Goal: Information Seeking & Learning: Learn about a topic

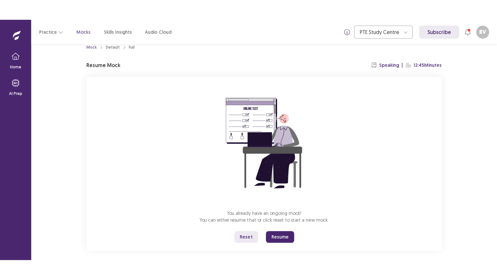
scroll to position [17, 0]
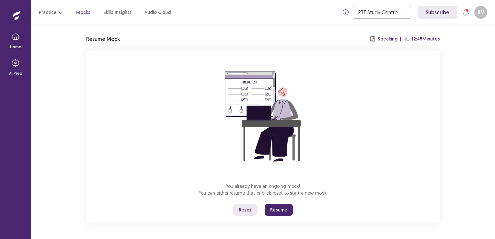
click at [242, 207] on button "Reset" at bounding box center [245, 210] width 24 height 12
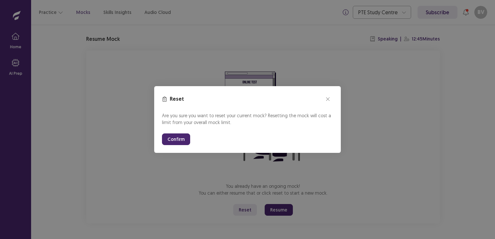
click at [172, 135] on button "Confirm" at bounding box center [176, 139] width 28 height 12
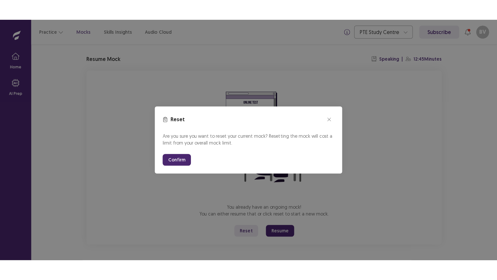
scroll to position [0, 0]
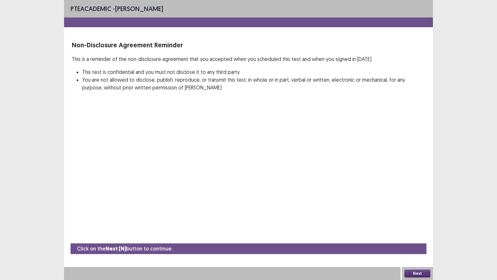
click at [410, 239] on button "Next" at bounding box center [418, 273] width 26 height 8
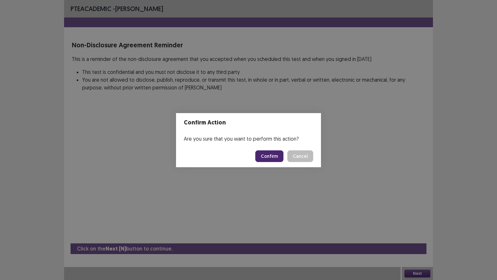
click at [269, 154] on button "Confirm" at bounding box center [269, 156] width 28 height 12
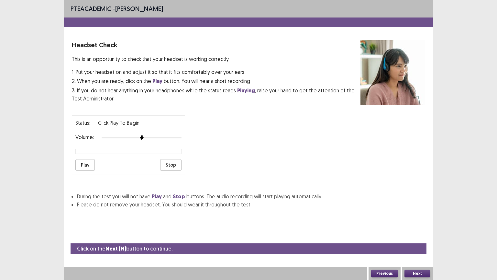
click at [76, 159] on button "Play" at bounding box center [84, 165] width 19 height 12
click at [170, 161] on button "Stop" at bounding box center [170, 165] width 21 height 12
click at [411, 239] on button "Next" at bounding box center [418, 273] width 26 height 8
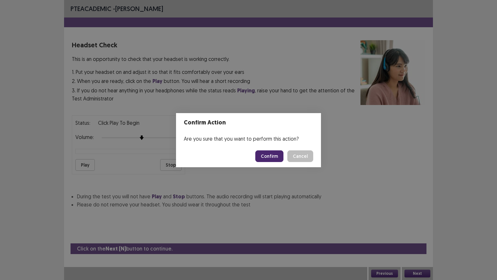
click at [266, 155] on button "Confirm" at bounding box center [269, 156] width 28 height 12
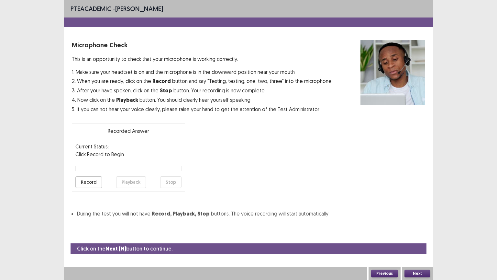
click at [86, 183] on button "Record" at bounding box center [88, 182] width 27 height 12
click at [170, 182] on button "Stop" at bounding box center [170, 182] width 21 height 12
click at [141, 181] on button "Playback" at bounding box center [131, 182] width 30 height 12
click at [421, 239] on button "Next" at bounding box center [418, 273] width 26 height 8
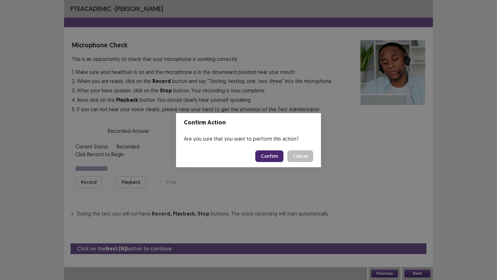
click at [265, 157] on button "Confirm" at bounding box center [269, 156] width 28 height 12
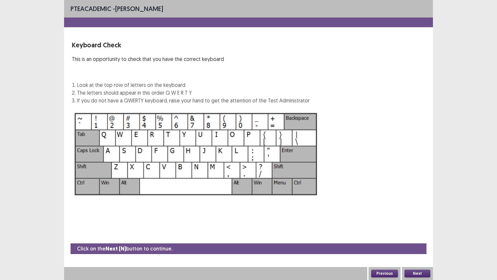
click at [421, 239] on button "Next" at bounding box center [418, 273] width 26 height 8
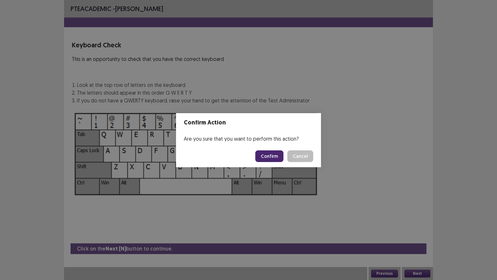
click at [272, 154] on button "Confirm" at bounding box center [269, 156] width 28 height 12
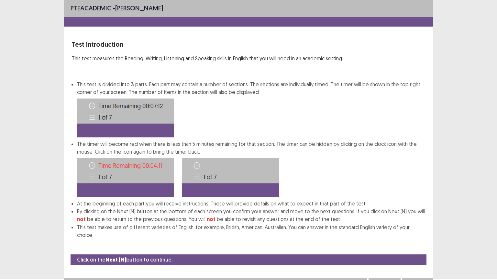
scroll to position [3, 0]
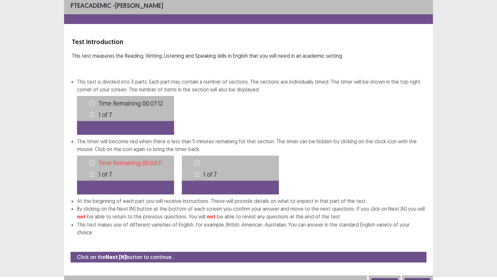
click at [417, 239] on button "Next" at bounding box center [418, 282] width 26 height 8
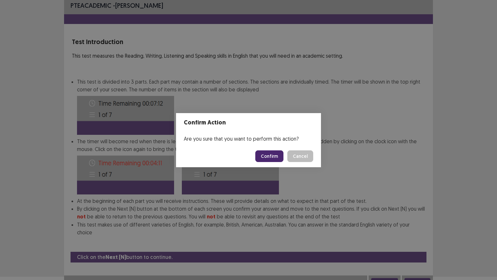
click at [268, 157] on button "Confirm" at bounding box center [269, 156] width 28 height 12
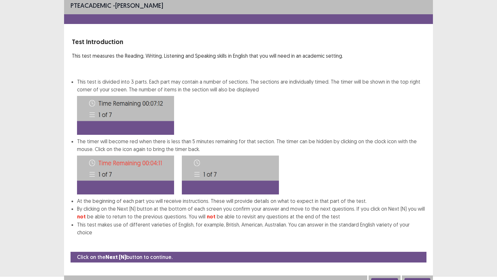
scroll to position [0, 0]
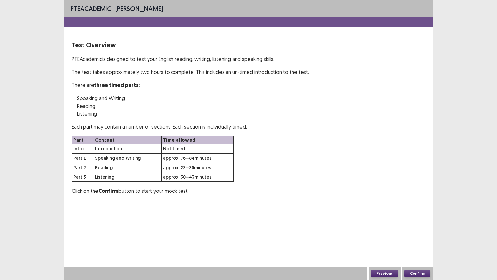
click at [409, 239] on button "Confirm" at bounding box center [418, 273] width 26 height 8
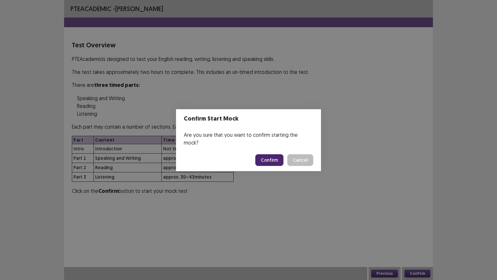
click at [272, 155] on button "Confirm" at bounding box center [269, 160] width 28 height 12
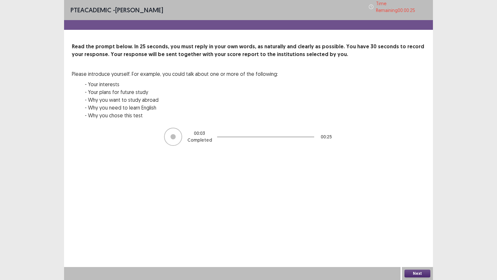
click at [410, 239] on button "Next" at bounding box center [418, 273] width 26 height 8
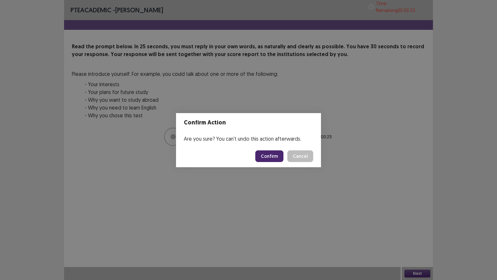
click at [268, 153] on button "Confirm" at bounding box center [269, 156] width 28 height 12
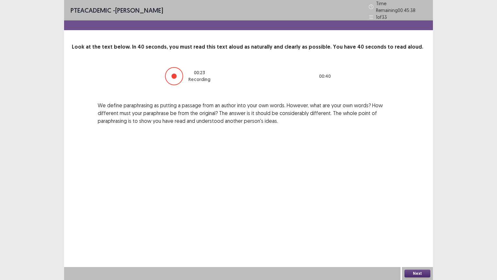
click at [423, 239] on button "Next" at bounding box center [418, 273] width 26 height 8
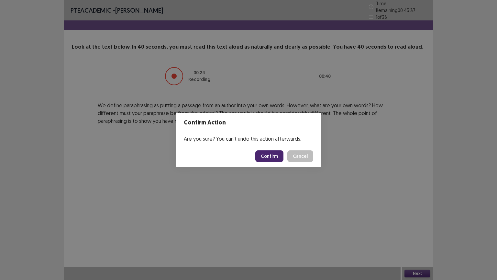
click at [275, 157] on button "Confirm" at bounding box center [269, 156] width 28 height 12
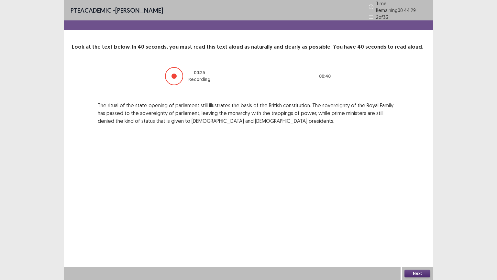
click at [415, 239] on button "Next" at bounding box center [418, 273] width 26 height 8
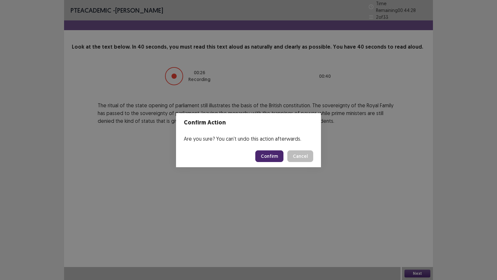
click at [268, 154] on button "Confirm" at bounding box center [269, 156] width 28 height 12
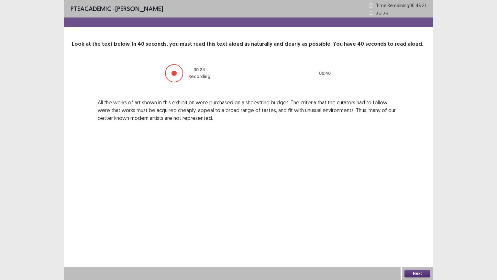
click at [415, 239] on button "Next" at bounding box center [418, 273] width 26 height 8
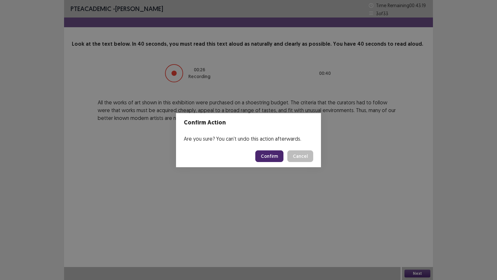
click at [278, 154] on button "Confirm" at bounding box center [269, 156] width 28 height 12
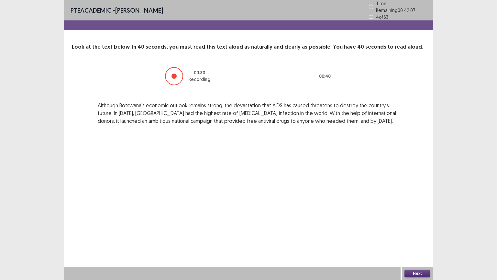
click at [416, 239] on button "Next" at bounding box center [418, 273] width 26 height 8
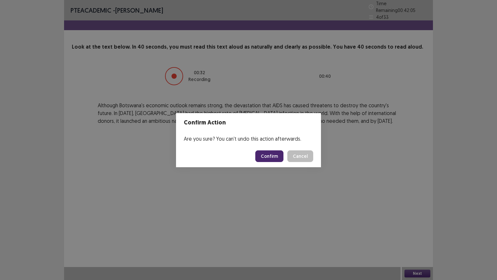
click at [266, 156] on button "Confirm" at bounding box center [269, 156] width 28 height 12
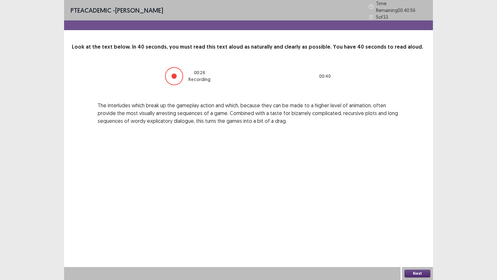
click at [417, 239] on button "Next" at bounding box center [418, 273] width 26 height 8
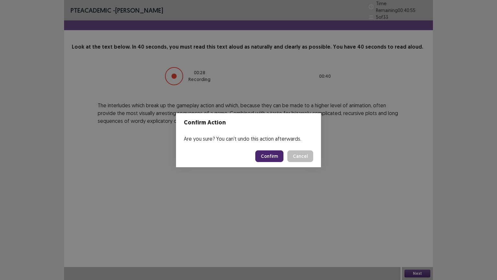
click at [273, 156] on button "Confirm" at bounding box center [269, 156] width 28 height 12
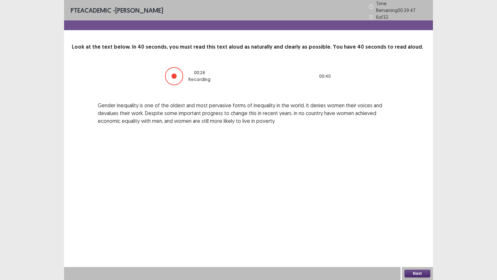
click at [415, 239] on button "Next" at bounding box center [418, 273] width 26 height 8
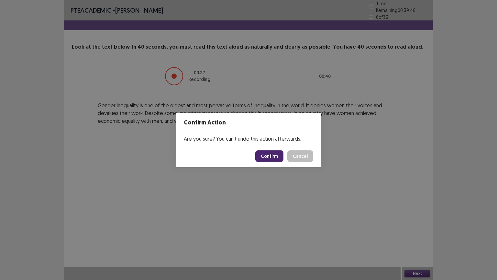
drag, startPoint x: 259, startPoint y: 152, endPoint x: 269, endPoint y: 159, distance: 11.7
click at [267, 158] on button "Confirm" at bounding box center [269, 156] width 28 height 12
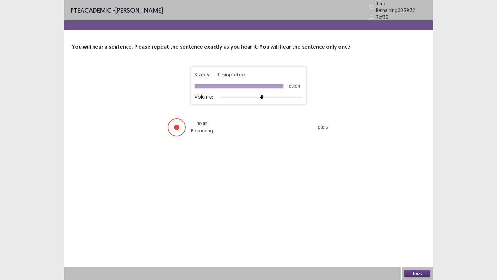
click at [422, 239] on button "Next" at bounding box center [418, 273] width 26 height 8
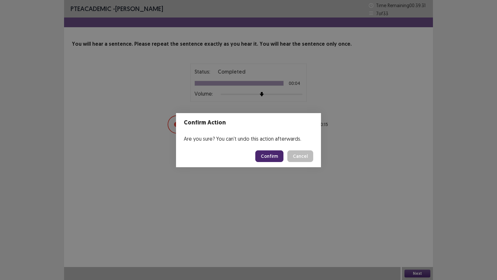
click at [276, 157] on button "Confirm" at bounding box center [269, 156] width 28 height 12
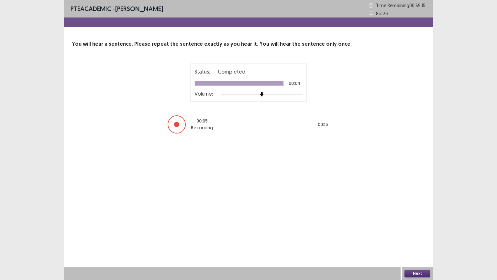
click at [419, 239] on button "Next" at bounding box center [418, 273] width 26 height 8
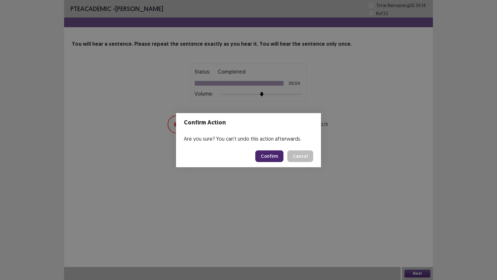
click at [281, 154] on button "Confirm" at bounding box center [269, 156] width 28 height 12
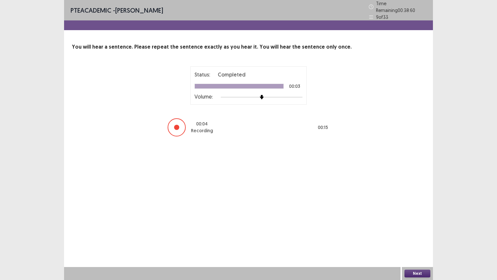
click at [412, 239] on button "Next" at bounding box center [418, 273] width 26 height 8
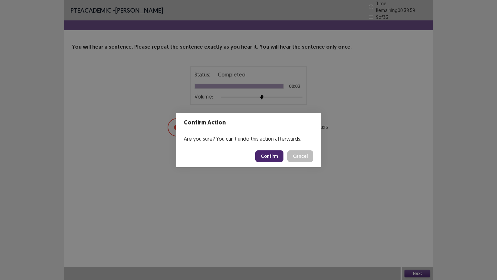
click at [274, 153] on button "Confirm" at bounding box center [269, 156] width 28 height 12
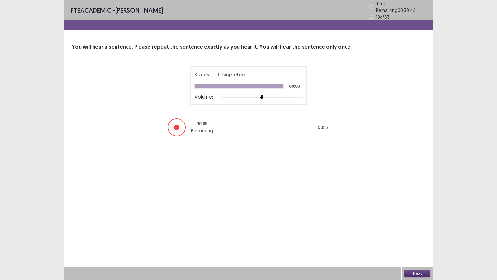
click at [416, 239] on button "Next" at bounding box center [418, 273] width 26 height 8
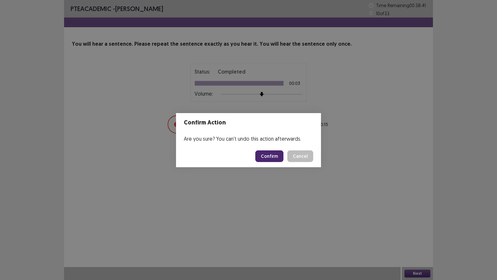
click at [275, 157] on button "Confirm" at bounding box center [269, 156] width 28 height 12
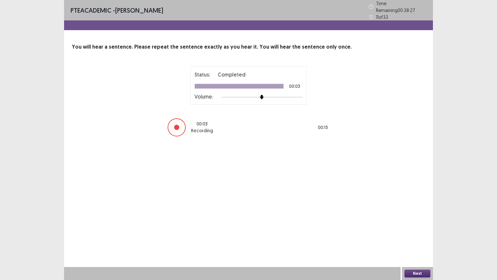
click at [417, 239] on button "Next" at bounding box center [418, 273] width 26 height 8
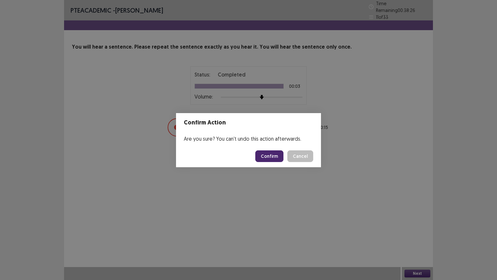
click at [271, 157] on button "Confirm" at bounding box center [269, 156] width 28 height 12
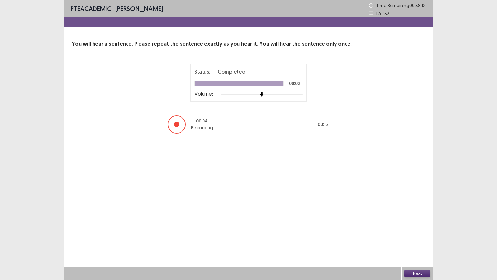
click at [414, 239] on button "Next" at bounding box center [418, 273] width 26 height 8
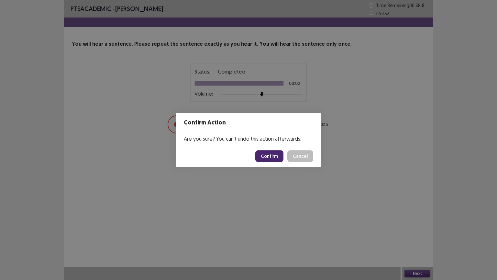
click at [275, 157] on button "Confirm" at bounding box center [269, 156] width 28 height 12
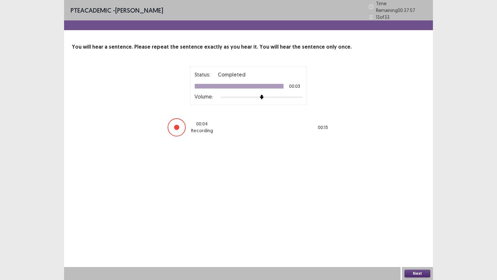
click at [417, 239] on button "Next" at bounding box center [418, 273] width 26 height 8
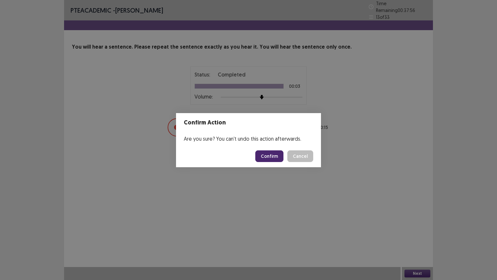
click at [276, 158] on button "Confirm" at bounding box center [269, 156] width 28 height 12
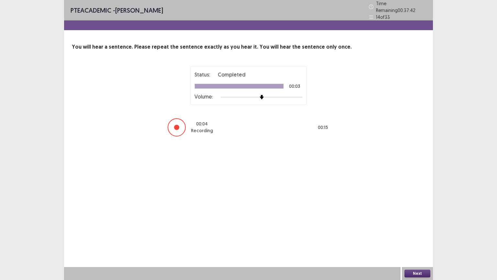
click at [412, 239] on button "Next" at bounding box center [418, 273] width 26 height 8
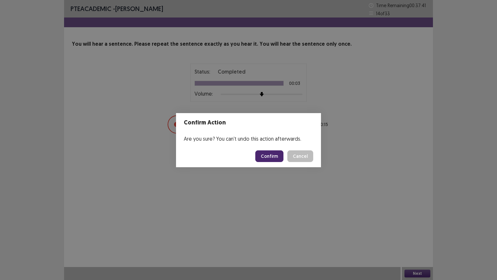
click at [277, 158] on button "Confirm" at bounding box center [269, 156] width 28 height 12
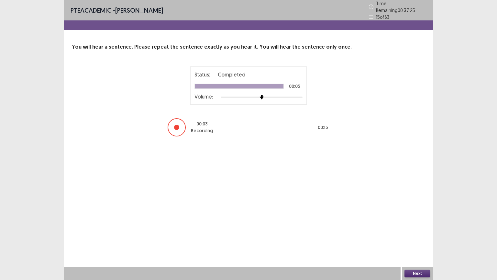
click at [412, 239] on button "Next" at bounding box center [418, 273] width 26 height 8
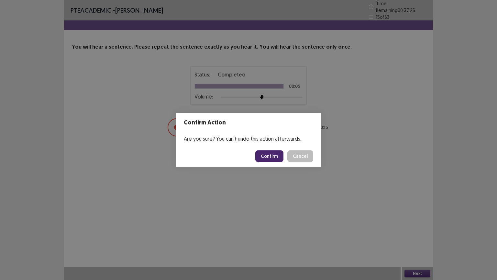
click at [277, 156] on button "Confirm" at bounding box center [269, 156] width 28 height 12
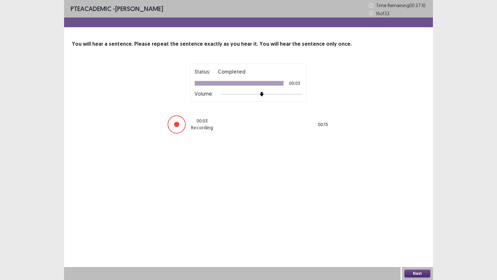
click at [413, 239] on button "Next" at bounding box center [418, 273] width 26 height 8
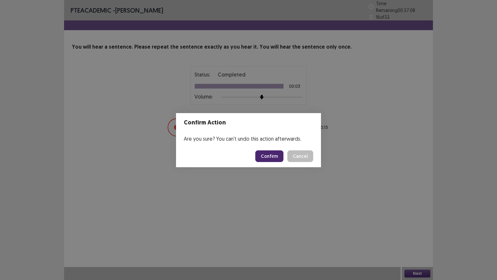
click at [264, 157] on button "Confirm" at bounding box center [269, 156] width 28 height 12
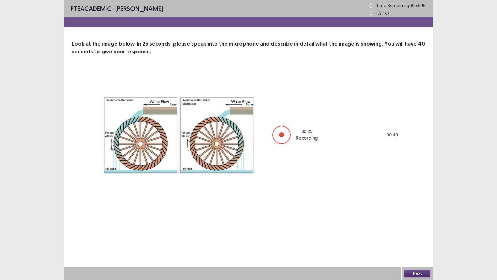
click at [412, 239] on button "Next" at bounding box center [418, 273] width 26 height 8
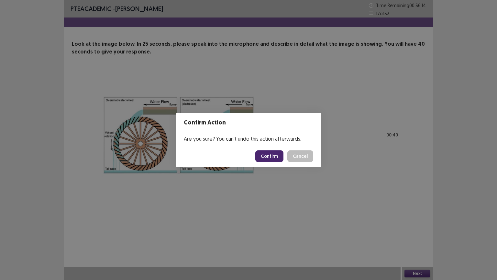
click at [273, 154] on button "Confirm" at bounding box center [269, 156] width 28 height 12
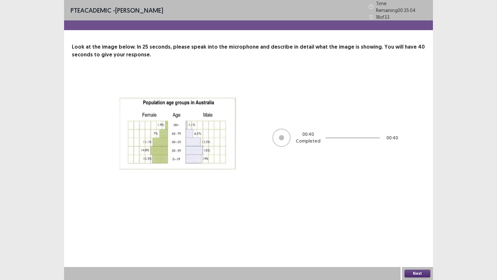
drag, startPoint x: 422, startPoint y: 271, endPoint x: 402, endPoint y: 236, distance: 40.6
click at [422, 239] on div "Next" at bounding box center [417, 273] width 31 height 13
click at [418, 239] on button "Next" at bounding box center [418, 273] width 26 height 8
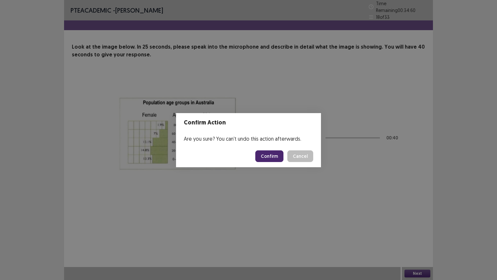
click at [276, 153] on button "Confirm" at bounding box center [269, 156] width 28 height 12
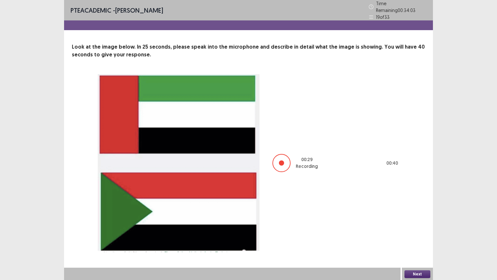
click at [422, 239] on button "Next" at bounding box center [418, 274] width 26 height 8
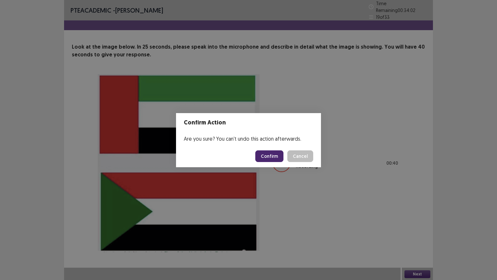
click at [276, 159] on button "Confirm" at bounding box center [269, 156] width 28 height 12
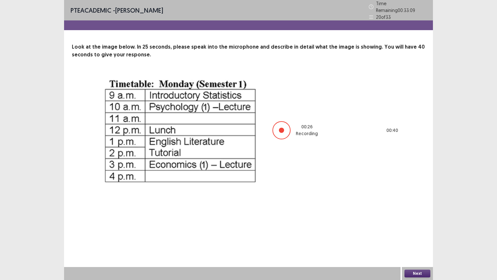
click at [417, 239] on button "Next" at bounding box center [418, 273] width 26 height 8
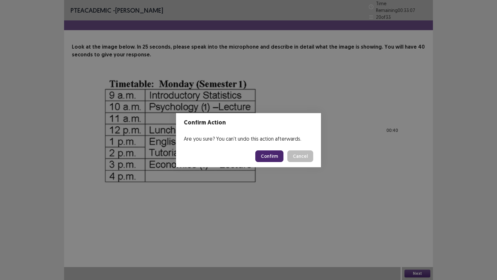
click at [269, 157] on button "Confirm" at bounding box center [269, 156] width 28 height 12
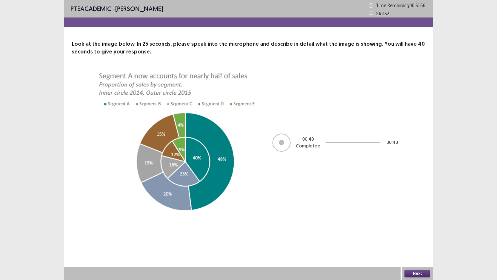
drag, startPoint x: 412, startPoint y: 271, endPoint x: 412, endPoint y: 266, distance: 5.2
click at [412, 239] on div "Next" at bounding box center [417, 273] width 31 height 13
click at [419, 239] on button "Next" at bounding box center [418, 273] width 26 height 8
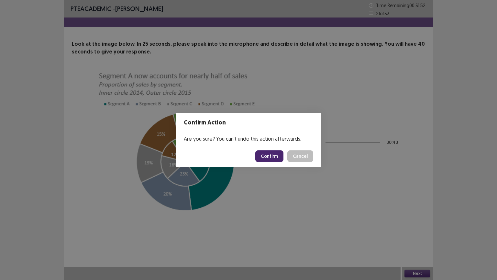
click at [272, 154] on button "Confirm" at bounding box center [269, 156] width 28 height 12
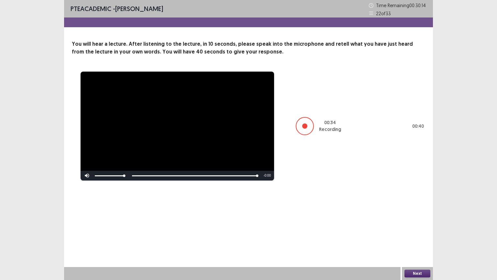
click at [416, 239] on button "Next" at bounding box center [418, 273] width 26 height 8
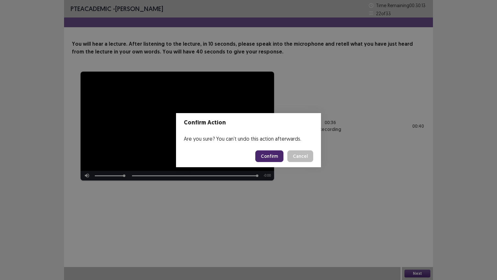
click at [271, 155] on button "Confirm" at bounding box center [269, 156] width 28 height 12
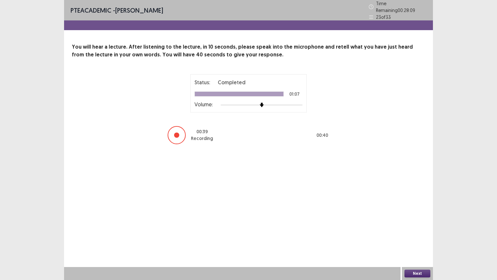
click at [416, 239] on button "Next" at bounding box center [418, 273] width 26 height 8
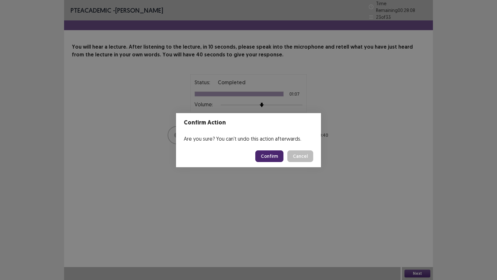
click at [270, 157] on button "Confirm" at bounding box center [269, 156] width 28 height 12
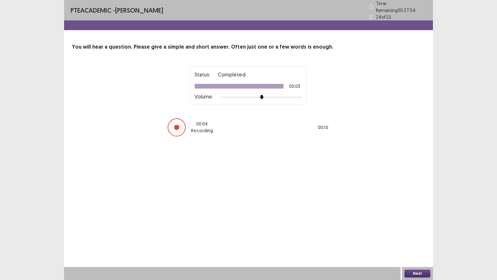
drag, startPoint x: 416, startPoint y: 272, endPoint x: 386, endPoint y: 230, distance: 51.2
click at [414, 239] on div "Next" at bounding box center [417, 273] width 31 height 13
click at [414, 239] on button "Next" at bounding box center [418, 273] width 26 height 8
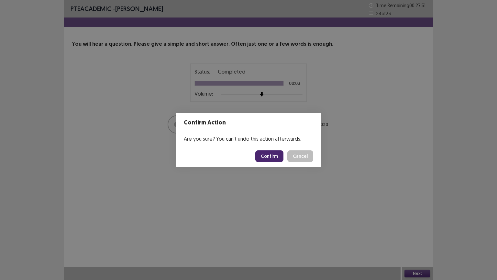
click at [274, 151] on button "Confirm" at bounding box center [269, 156] width 28 height 12
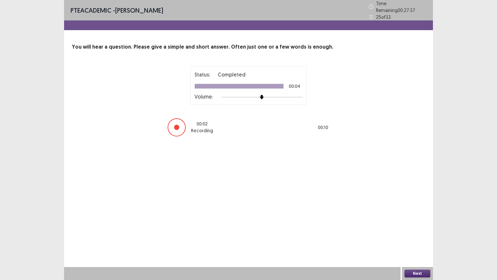
click at [410, 239] on button "Next" at bounding box center [418, 273] width 26 height 8
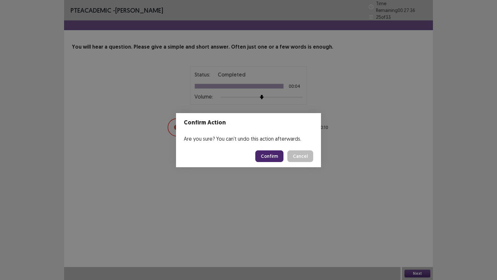
click at [273, 156] on button "Confirm" at bounding box center [269, 156] width 28 height 12
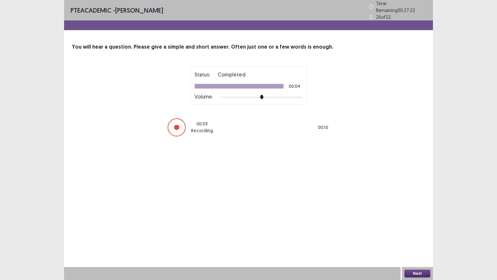
drag, startPoint x: 422, startPoint y: 270, endPoint x: 413, endPoint y: 248, distance: 23.9
click at [422, 239] on div "PTE academic - [PERSON_NAME] Time Remaining 00 : 27 : 22 26 of 33 You will hear…" at bounding box center [248, 140] width 369 height 280
click at [419, 239] on button "Next" at bounding box center [418, 273] width 26 height 8
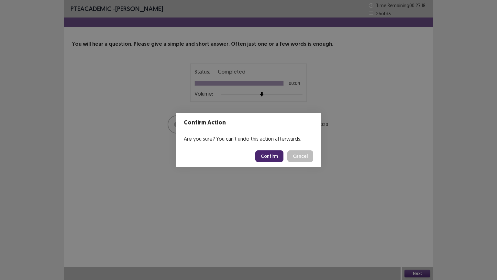
click at [274, 156] on button "Confirm" at bounding box center [269, 156] width 28 height 12
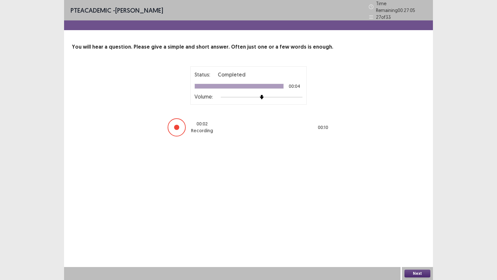
drag, startPoint x: 414, startPoint y: 272, endPoint x: 403, endPoint y: 256, distance: 18.8
click at [414, 239] on div "Next" at bounding box center [417, 273] width 31 height 13
click at [418, 239] on button "Next" at bounding box center [418, 273] width 26 height 8
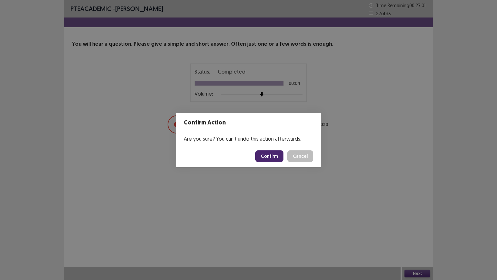
click at [275, 156] on button "Confirm" at bounding box center [269, 156] width 28 height 12
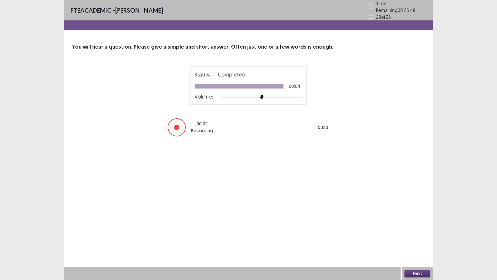
click at [416, 239] on button "Next" at bounding box center [418, 273] width 26 height 8
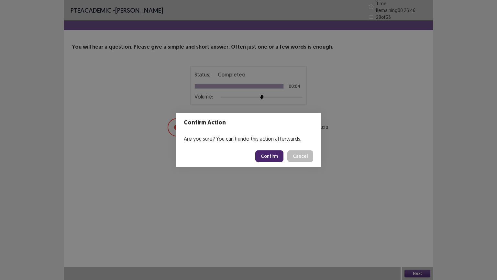
click at [277, 158] on button "Confirm" at bounding box center [269, 156] width 28 height 12
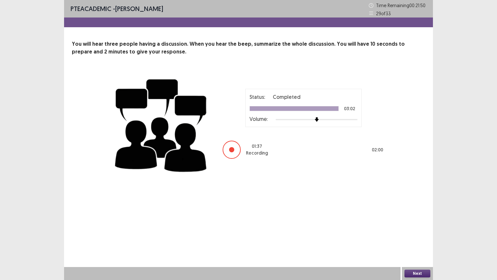
drag, startPoint x: 413, startPoint y: 271, endPoint x: 414, endPoint y: 267, distance: 3.9
click at [414, 239] on div "Next" at bounding box center [417, 273] width 31 height 13
click at [423, 239] on button "Next" at bounding box center [418, 273] width 26 height 8
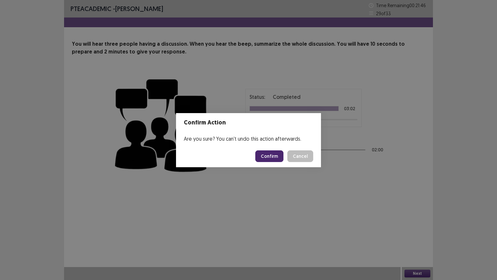
click at [274, 155] on button "Confirm" at bounding box center [269, 156] width 28 height 12
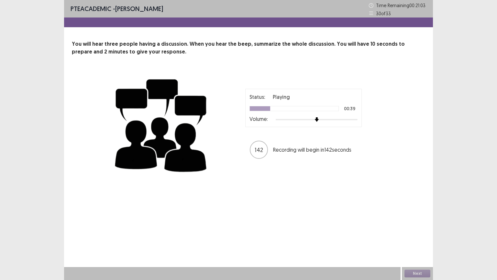
click at [289, 146] on p "Recording will begin in 142 seconds" at bounding box center [315, 150] width 84 height 8
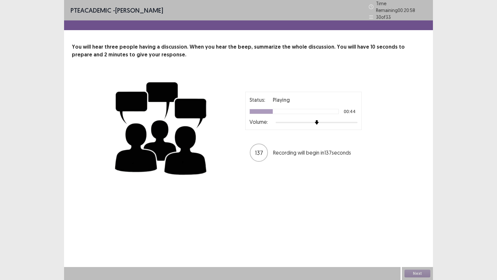
click at [289, 149] on p "Recording will begin in 137 seconds" at bounding box center [315, 153] width 84 height 8
click at [289, 149] on p "Recording will begin in 136 seconds" at bounding box center [315, 153] width 84 height 8
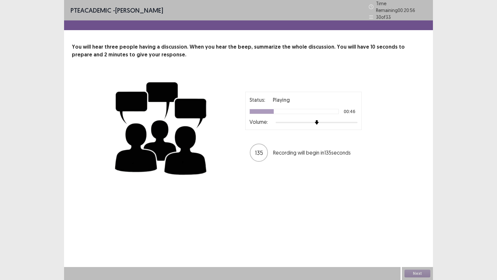
click at [289, 149] on p "Recording will begin in 135 seconds" at bounding box center [315, 153] width 84 height 8
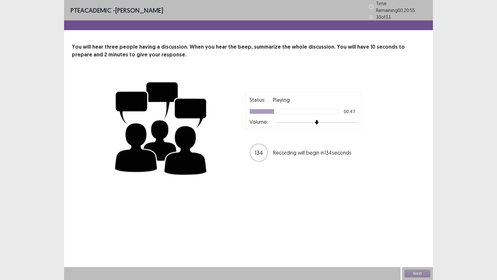
click at [289, 149] on p "Recording will begin in 134 seconds" at bounding box center [315, 153] width 84 height 8
click at [289, 149] on p "Recording will begin in 126 seconds" at bounding box center [315, 153] width 84 height 8
click at [289, 149] on p "Recording will begin in 122 seconds" at bounding box center [315, 153] width 84 height 8
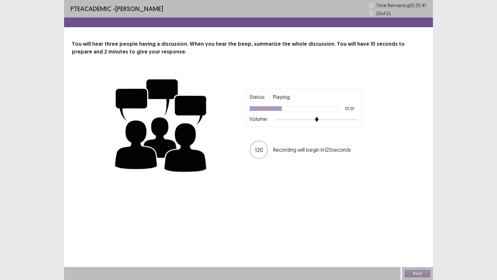
click at [289, 146] on p "Recording will begin in 120 seconds" at bounding box center [315, 150] width 84 height 8
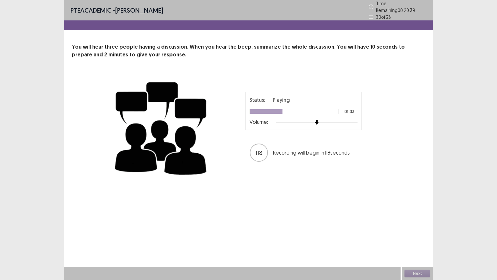
click at [289, 149] on p "Recording will begin in 118 seconds" at bounding box center [315, 153] width 84 height 8
click at [289, 149] on p "Recording will begin in 115 seconds" at bounding box center [315, 153] width 84 height 8
click at [289, 149] on p "Recording will begin in 114 seconds" at bounding box center [315, 153] width 84 height 8
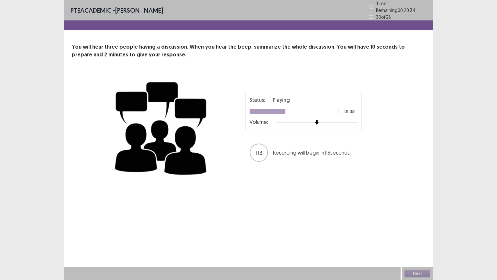
click at [289, 149] on p "Recording will begin in 113 seconds" at bounding box center [315, 153] width 84 height 8
click at [289, 149] on p "Recording will begin in 112 seconds" at bounding box center [315, 153] width 84 height 8
click at [289, 149] on p "Recording will begin in 111 seconds" at bounding box center [315, 153] width 84 height 8
click at [289, 149] on p "Recording will begin in 101 seconds" at bounding box center [315, 153] width 84 height 8
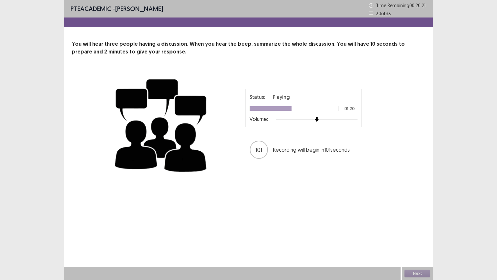
click at [289, 146] on p "Recording will begin in 101 seconds" at bounding box center [315, 150] width 84 height 8
click at [289, 146] on p "Recording will begin in 100 seconds" at bounding box center [315, 150] width 84 height 8
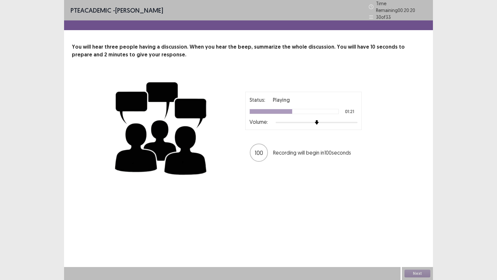
click at [289, 149] on p "Recording will begin in 100 seconds" at bounding box center [315, 153] width 84 height 8
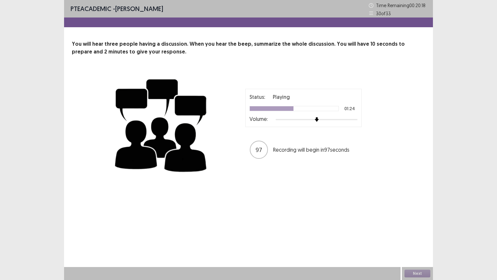
click at [289, 146] on p "Recording will begin in 97 seconds" at bounding box center [315, 150] width 84 height 8
click at [289, 146] on p "Recording will begin in 96 seconds" at bounding box center [315, 150] width 84 height 8
click at [289, 146] on p "Recording will begin in 95 seconds" at bounding box center [315, 150] width 84 height 8
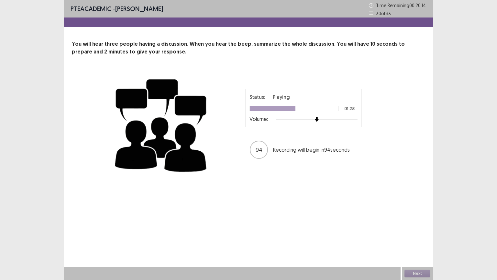
click at [289, 146] on p "Recording will begin in 94 seconds" at bounding box center [315, 150] width 84 height 8
click at [289, 146] on p "Recording will begin in 92 seconds" at bounding box center [315, 150] width 84 height 8
click at [289, 146] on p "Recording will begin in 90 seconds" at bounding box center [315, 150] width 84 height 8
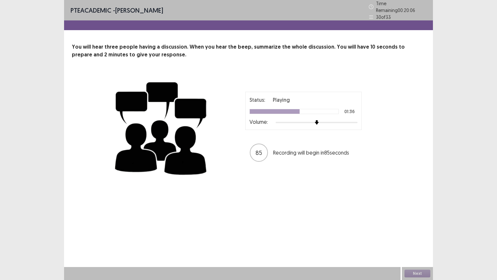
click at [289, 149] on p "Recording will begin in 85 seconds" at bounding box center [315, 153] width 84 height 8
click at [289, 149] on p "Recording will begin in 83 seconds" at bounding box center [315, 153] width 84 height 8
click at [289, 149] on p "Recording will begin in 81 seconds" at bounding box center [315, 153] width 84 height 8
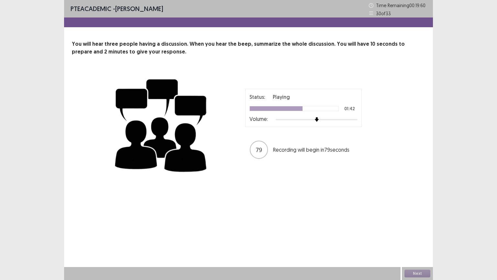
click at [289, 146] on p "Recording will begin in 79 seconds" at bounding box center [315, 150] width 84 height 8
click at [289, 146] on p "Recording will begin in 77 seconds" at bounding box center [315, 150] width 84 height 8
click at [289, 146] on p "Recording will begin in 76 seconds" at bounding box center [315, 150] width 84 height 8
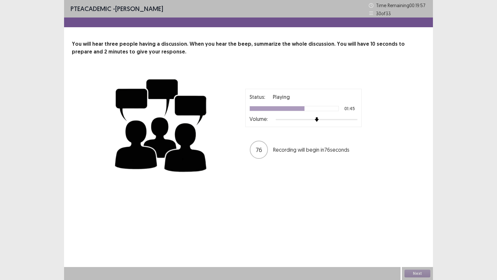
click at [289, 146] on p "Recording will begin in 76 seconds" at bounding box center [315, 150] width 84 height 8
click at [289, 146] on p "Recording will begin in 75 seconds" at bounding box center [315, 150] width 84 height 8
click at [289, 146] on p "Recording will begin in 74 seconds" at bounding box center [315, 150] width 84 height 8
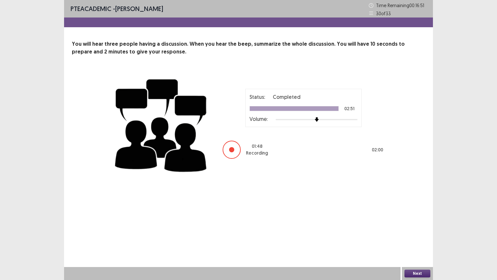
drag, startPoint x: 419, startPoint y: 271, endPoint x: 410, endPoint y: 242, distance: 29.6
click at [419, 239] on div "Next" at bounding box center [417, 273] width 31 height 13
click at [412, 239] on button "Next" at bounding box center [418, 273] width 26 height 8
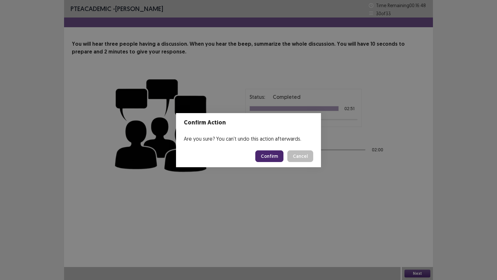
click at [279, 157] on button "Confirm" at bounding box center [269, 156] width 28 height 12
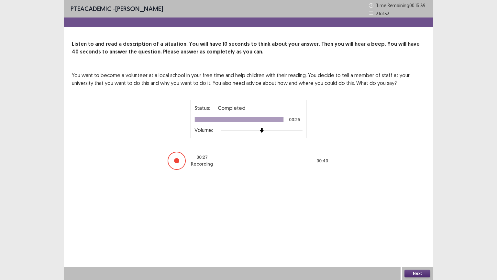
drag, startPoint x: 414, startPoint y: 269, endPoint x: 416, endPoint y: 263, distance: 6.6
click at [416, 239] on div "PTE academic - [PERSON_NAME] Time Remaining 00 : 15 : 39 31 of 33 Listen to and…" at bounding box center [248, 140] width 369 height 280
click at [417, 239] on button "Next" at bounding box center [418, 273] width 26 height 8
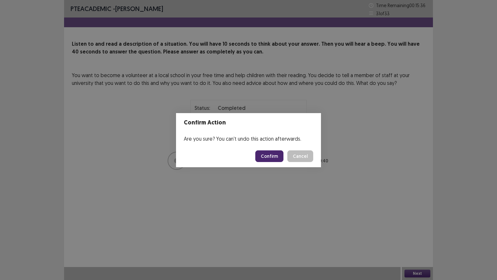
click at [273, 155] on button "Confirm" at bounding box center [269, 156] width 28 height 12
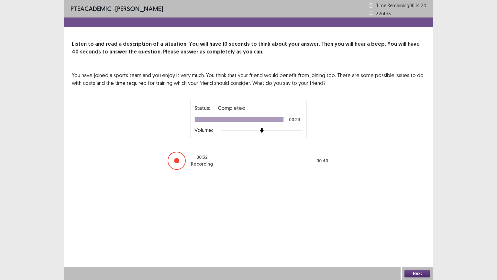
drag, startPoint x: 422, startPoint y: 271, endPoint x: 422, endPoint y: 266, distance: 4.9
click at [422, 239] on div "Next" at bounding box center [417, 273] width 31 height 13
click at [414, 239] on button "Next" at bounding box center [418, 273] width 26 height 8
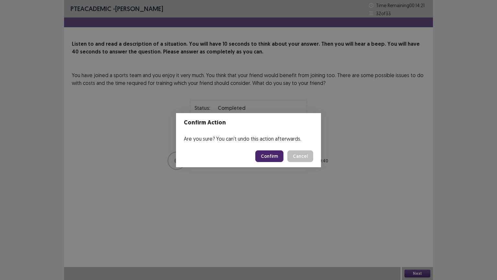
click at [270, 153] on button "Confirm" at bounding box center [269, 156] width 28 height 12
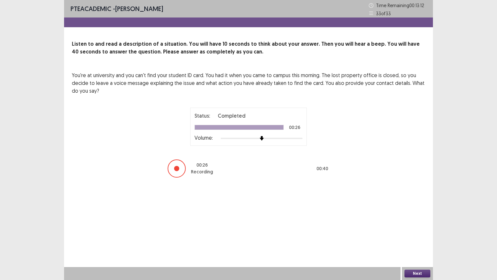
click at [416, 239] on button "Next" at bounding box center [418, 273] width 26 height 8
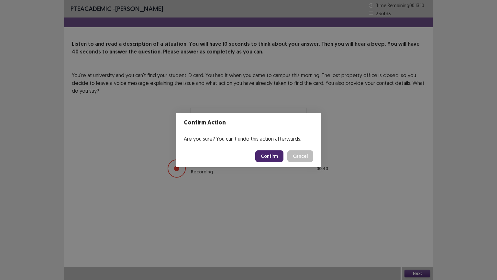
click at [276, 157] on button "Confirm" at bounding box center [269, 156] width 28 height 12
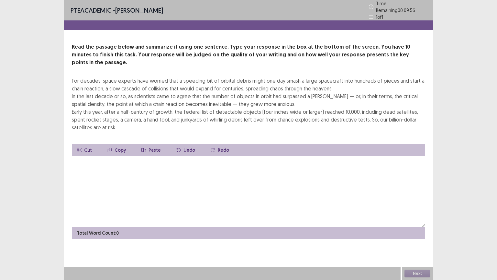
click at [85, 156] on textarea at bounding box center [248, 191] width 353 height 71
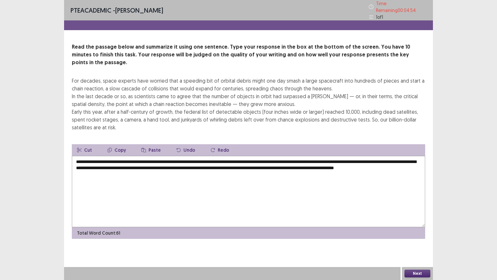
type textarea "**********"
click at [421, 239] on button "Next" at bounding box center [418, 273] width 26 height 8
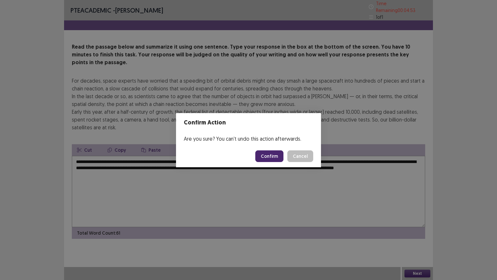
click at [274, 157] on button "Confirm" at bounding box center [269, 156] width 28 height 12
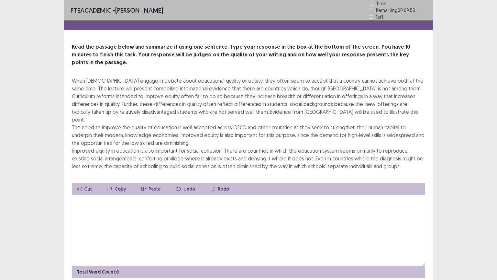
click at [83, 194] on textarea at bounding box center [248, 229] width 353 height 71
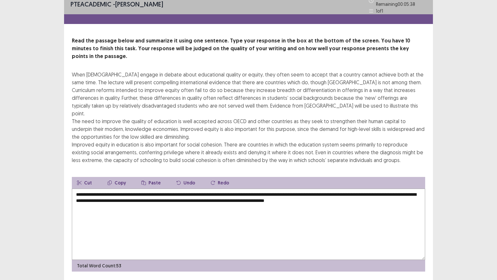
scroll to position [8, 0]
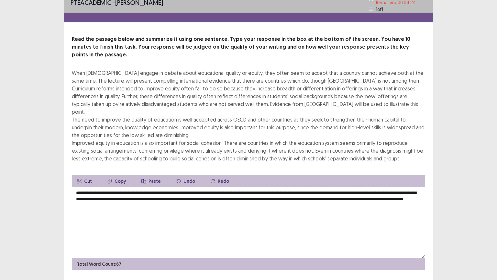
type textarea "**********"
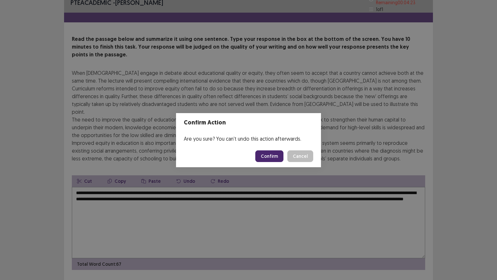
click at [277, 159] on button "Confirm" at bounding box center [269, 156] width 28 height 12
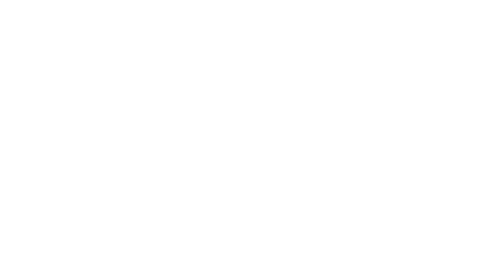
scroll to position [0, 0]
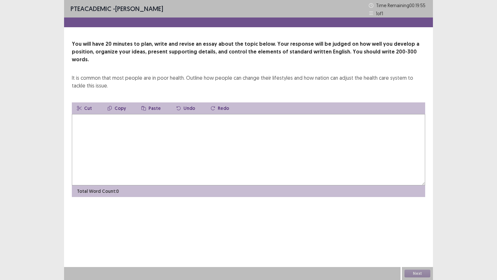
click at [77, 114] on textarea at bounding box center [248, 149] width 353 height 71
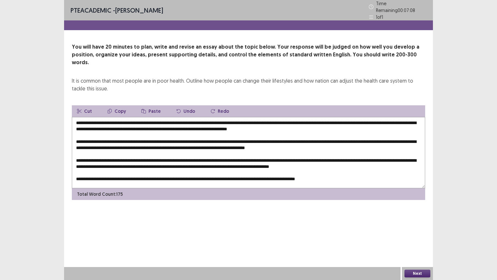
click at [115, 117] on textarea at bounding box center [248, 152] width 353 height 71
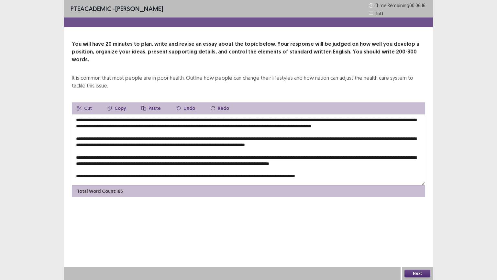
click at [114, 114] on textarea at bounding box center [248, 149] width 353 height 71
click at [115, 114] on textarea at bounding box center [248, 149] width 353 height 71
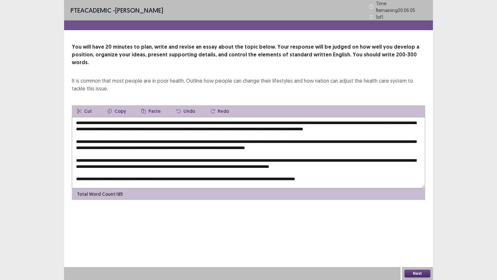
drag, startPoint x: 208, startPoint y: 111, endPoint x: 105, endPoint y: 108, distance: 103.3
click at [105, 117] on textarea at bounding box center [248, 152] width 353 height 71
click at [118, 105] on button "Copy" at bounding box center [116, 111] width 29 height 12
click at [166, 136] on textarea at bounding box center [248, 152] width 353 height 71
click at [152, 105] on button "Paste" at bounding box center [151, 111] width 30 height 12
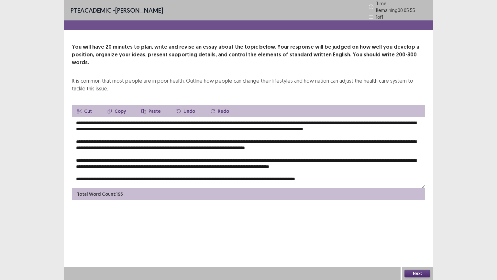
click at [164, 137] on textarea at bounding box center [248, 152] width 353 height 71
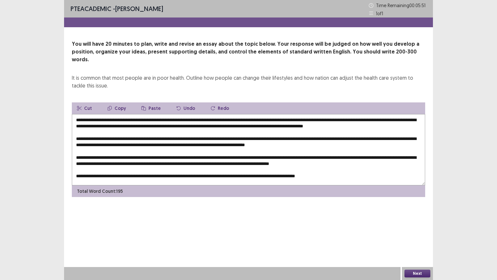
click at [165, 135] on textarea at bounding box center [248, 149] width 353 height 71
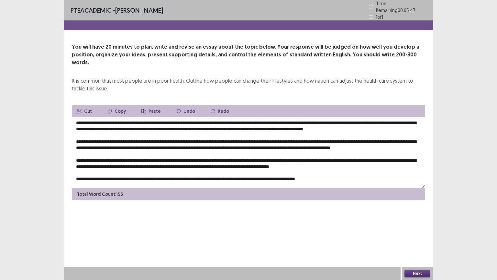
click at [282, 138] on textarea at bounding box center [248, 152] width 353 height 71
click at [381, 134] on textarea at bounding box center [248, 152] width 353 height 71
click at [150, 105] on button "Paste" at bounding box center [151, 111] width 30 height 12
click at [154, 139] on textarea at bounding box center [248, 152] width 353 height 71
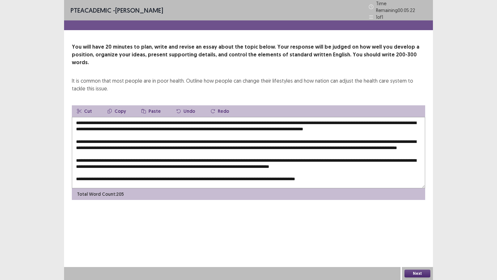
click at [181, 153] on textarea at bounding box center [248, 152] width 353 height 71
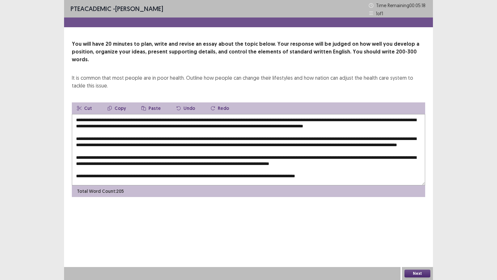
click at [153, 102] on button "Paste" at bounding box center [151, 108] width 30 height 12
click at [181, 152] on textarea at bounding box center [248, 149] width 353 height 71
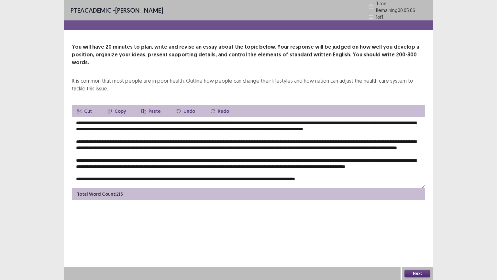
click at [101, 159] on textarea at bounding box center [248, 152] width 353 height 71
click at [102, 160] on textarea at bounding box center [248, 152] width 353 height 71
click at [152, 105] on button "Paste" at bounding box center [151, 111] width 30 height 12
click at [102, 159] on textarea at bounding box center [248, 152] width 353 height 71
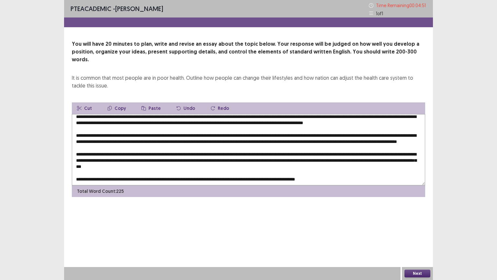
click at [207, 172] on textarea at bounding box center [248, 149] width 353 height 71
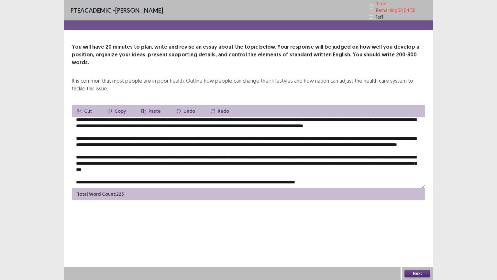
click at [149, 105] on button "Paste" at bounding box center [151, 111] width 30 height 12
click at [321, 167] on textarea at bounding box center [248, 152] width 353 height 71
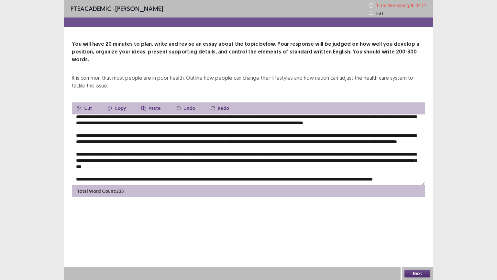
scroll to position [0, 0]
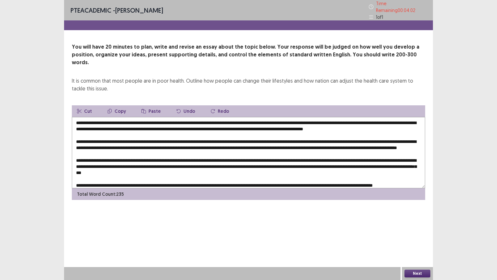
click at [316, 117] on textarea at bounding box center [248, 152] width 353 height 71
drag, startPoint x: 342, startPoint y: 119, endPoint x: 305, endPoint y: 119, distance: 37.5
click at [305, 119] on textarea at bounding box center [248, 152] width 353 height 71
click at [118, 105] on button "Copy" at bounding box center [116, 111] width 29 height 12
click at [85, 144] on textarea at bounding box center [248, 152] width 353 height 71
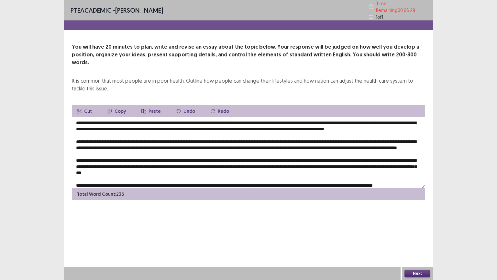
click at [85, 144] on textarea at bounding box center [248, 152] width 353 height 71
click at [148, 105] on button "Paste" at bounding box center [151, 111] width 30 height 12
click at [86, 143] on textarea at bounding box center [248, 152] width 353 height 71
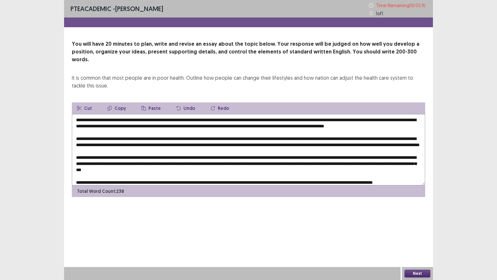
click at [376, 118] on textarea at bounding box center [248, 149] width 353 height 71
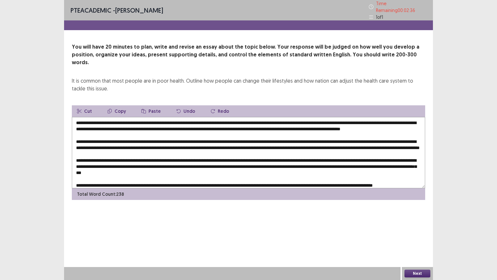
drag, startPoint x: 393, startPoint y: 118, endPoint x: 362, endPoint y: 118, distance: 30.1
click at [362, 118] on textarea at bounding box center [248, 152] width 353 height 71
click at [118, 105] on button "Copy" at bounding box center [116, 111] width 29 height 12
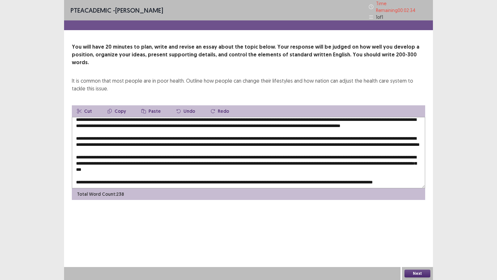
scroll to position [22, 0]
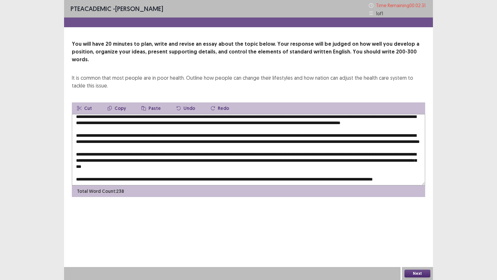
click at [171, 146] on textarea at bounding box center [248, 149] width 353 height 71
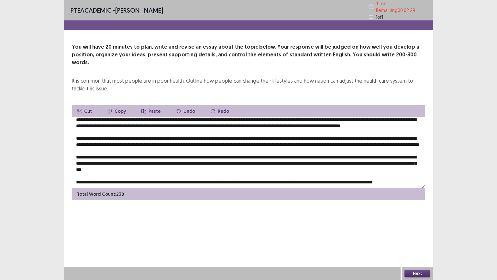
click at [153, 105] on button "Paste" at bounding box center [151, 111] width 30 height 12
click at [171, 145] on textarea at bounding box center [248, 152] width 353 height 71
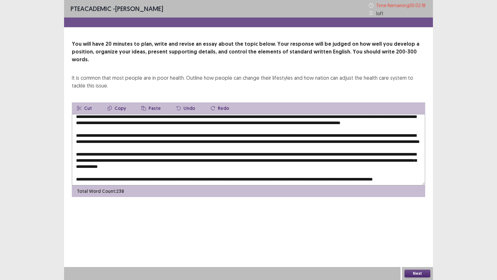
click at [387, 146] on textarea at bounding box center [248, 149] width 353 height 71
click at [378, 164] on textarea at bounding box center [248, 149] width 353 height 71
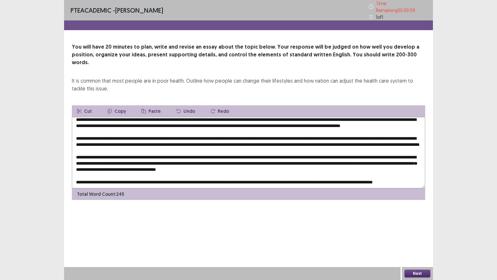
click at [309, 197] on div "PTE academic - [PERSON_NAME] Time Remaining 00 : 00 : 59 1 of 1 You will have 2…" at bounding box center [248, 106] width 369 height 213
drag, startPoint x: 113, startPoint y: 153, endPoint x: 435, endPoint y: 140, distance: 322.3
click at [434, 141] on div "PTE academic - [PERSON_NAME] Time Remaining 00 : 00 : 37 1 of 1 You will have 2…" at bounding box center [248, 140] width 497 height 280
click at [28, 153] on div "PTE academic - [PERSON_NAME] Time Remaining 00 : 00 : 36 1 of 1 You will have 2…" at bounding box center [248, 140] width 497 height 280
drag, startPoint x: 112, startPoint y: 153, endPoint x: 71, endPoint y: 154, distance: 40.5
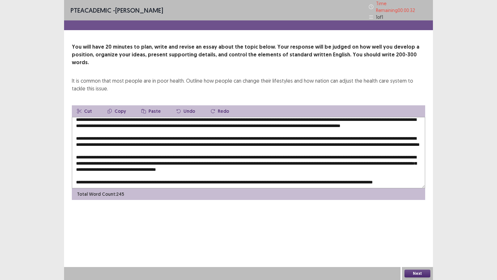
click at [71, 154] on div "You will have 20 minutes to plan, write and revise an essay about the topic bel…" at bounding box center [248, 121] width 369 height 157
drag, startPoint x: 420, startPoint y: 146, endPoint x: 367, endPoint y: 149, distance: 53.2
click at [368, 149] on textarea at bounding box center [248, 152] width 353 height 71
click at [379, 149] on textarea at bounding box center [248, 152] width 353 height 71
click at [458, 138] on div "PTE academic - [PERSON_NAME] Time Remaining 00 : 00 : 26 1 of 1 You will have 2…" at bounding box center [248, 140] width 497 height 280
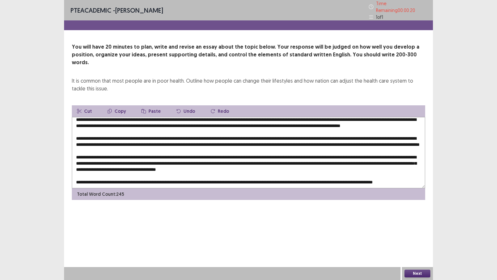
drag, startPoint x: 113, startPoint y: 154, endPoint x: 74, endPoint y: 154, distance: 38.8
click at [74, 154] on textarea at bounding box center [248, 152] width 353 height 71
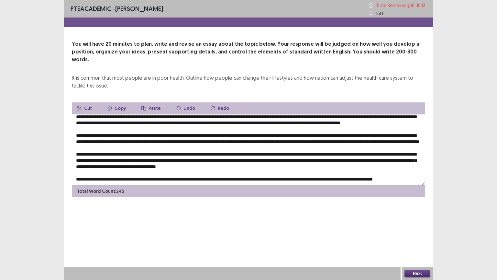
click at [315, 121] on textarea at bounding box center [248, 149] width 353 height 71
click at [152, 102] on button "Paste" at bounding box center [151, 108] width 30 height 12
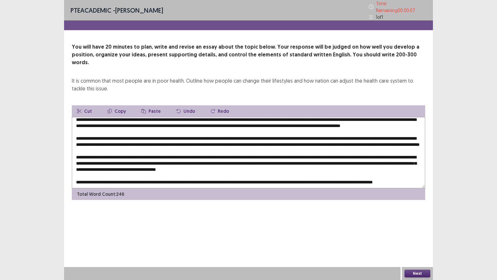
click at [361, 121] on textarea at bounding box center [248, 152] width 353 height 71
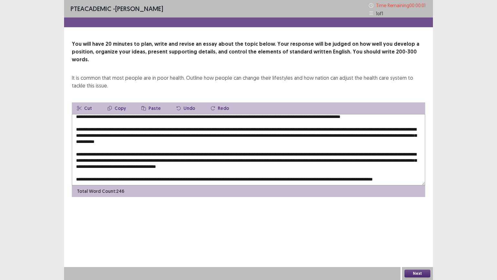
type textarea "**********"
click at [424, 239] on button "Next" at bounding box center [418, 273] width 26 height 8
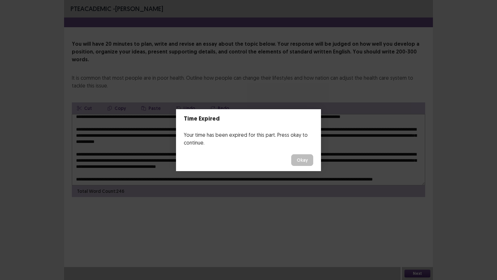
click at [304, 161] on button "Okay" at bounding box center [302, 160] width 22 height 12
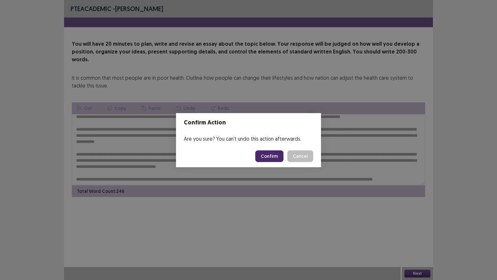
click at [268, 154] on button "Confirm" at bounding box center [269, 156] width 28 height 12
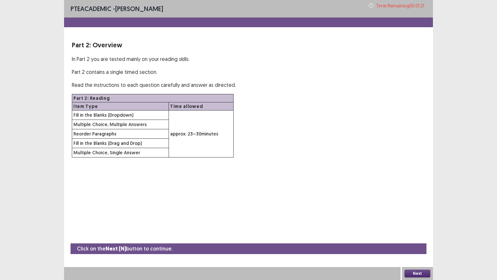
click at [419, 239] on button "Next" at bounding box center [418, 273] width 26 height 8
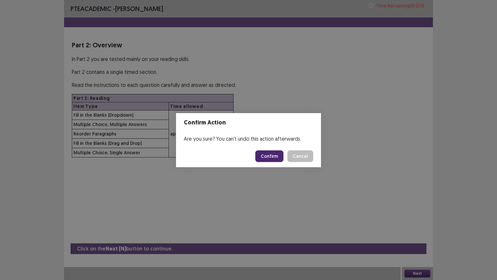
click at [274, 155] on button "Confirm" at bounding box center [269, 156] width 28 height 12
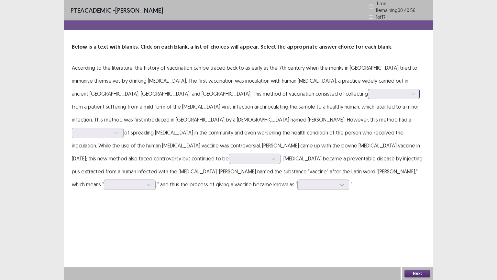
click at [410, 92] on icon at bounding box center [412, 94] width 5 height 5
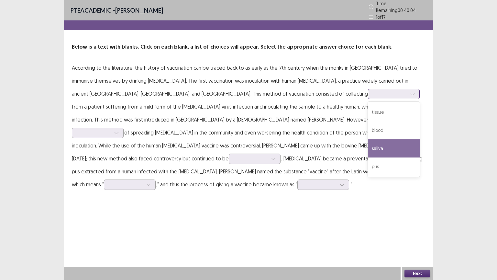
click at [368, 143] on div "saliva" at bounding box center [394, 148] width 52 height 18
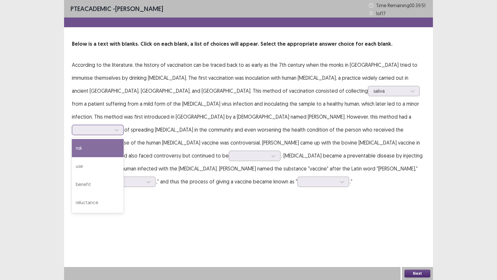
click at [119, 128] on icon at bounding box center [116, 130] width 5 height 5
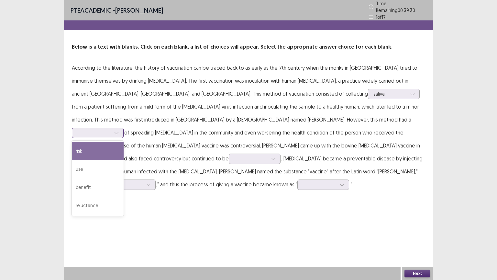
click at [124, 142] on div "risk" at bounding box center [98, 151] width 52 height 18
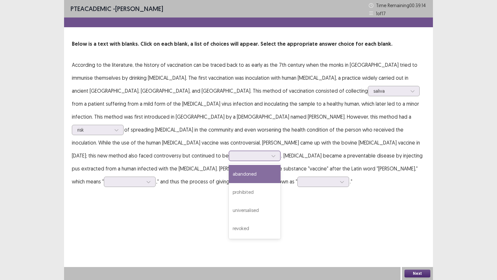
click at [272, 153] on icon at bounding box center [273, 155] width 5 height 5
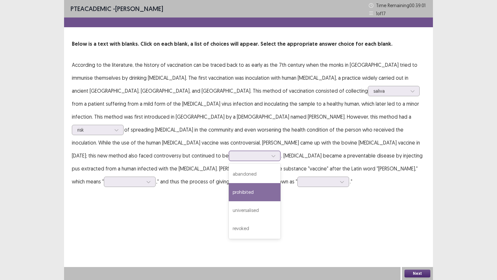
click at [248, 183] on div "prohibited" at bounding box center [255, 192] width 52 height 18
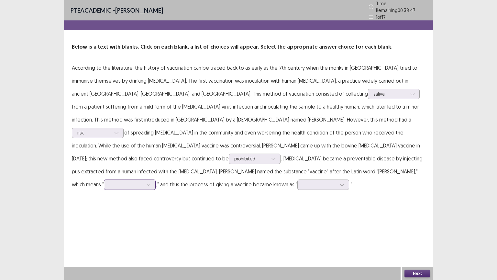
click at [146, 182] on icon at bounding box center [148, 184] width 5 height 5
click at [104, 194] on div "cow" at bounding box center [130, 203] width 52 height 18
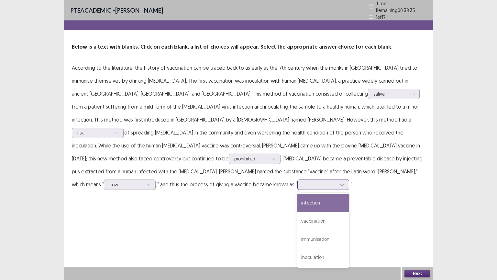
click at [340, 182] on icon at bounding box center [342, 184] width 5 height 5
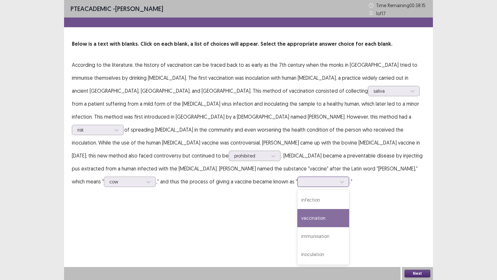
click at [297, 209] on div "vaccination" at bounding box center [323, 218] width 52 height 18
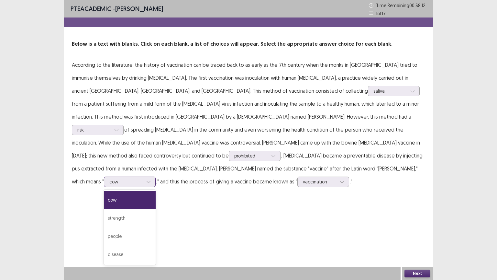
click at [146, 179] on icon at bounding box center [148, 181] width 5 height 5
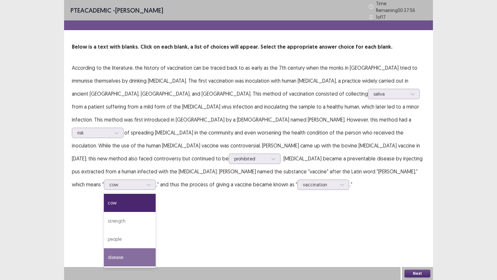
click at [156, 214] on div "PTE academic - [PERSON_NAME] Time Remaining 00 : 37 : 56 1 of 17 Below is a tex…" at bounding box center [248, 140] width 369 height 280
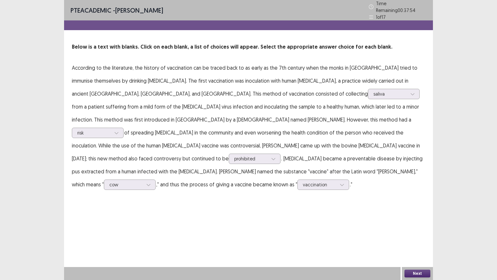
click at [417, 239] on button "Next" at bounding box center [418, 273] width 26 height 8
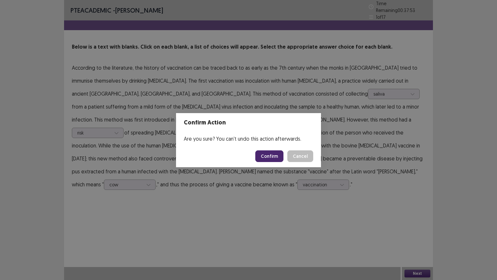
click at [265, 156] on button "Confirm" at bounding box center [269, 156] width 28 height 12
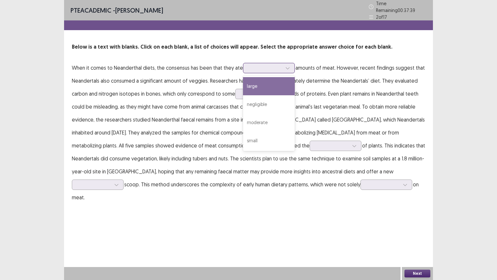
click at [287, 66] on icon at bounding box center [287, 68] width 5 height 5
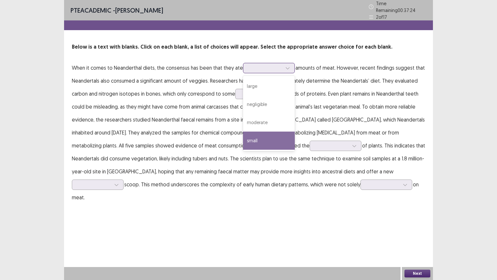
drag, startPoint x: 261, startPoint y: 138, endPoint x: 265, endPoint y: 132, distance: 6.8
click at [261, 137] on div "small" at bounding box center [269, 140] width 52 height 18
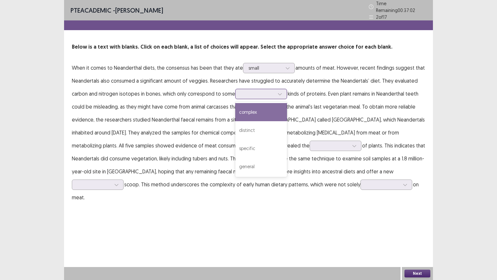
click at [280, 93] on div at bounding box center [280, 94] width 10 height 10
click at [265, 107] on div "complex" at bounding box center [261, 112] width 52 height 18
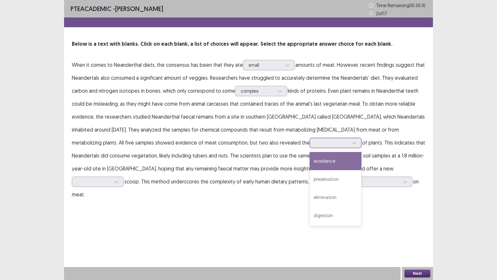
click at [352, 143] on icon at bounding box center [354, 142] width 5 height 5
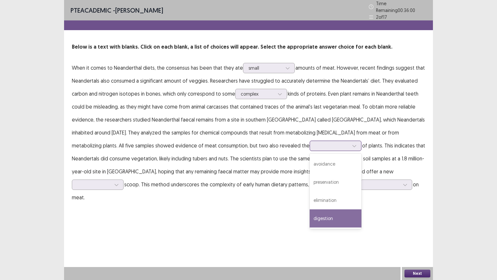
click at [310, 213] on div "digestion" at bounding box center [336, 218] width 52 height 18
click at [350, 141] on div at bounding box center [355, 146] width 10 height 10
click at [287, 208] on div "PTE academic - [PERSON_NAME] Time Remaining 00 : 35 : 37 2 of 17 Below is a tex…" at bounding box center [248, 140] width 369 height 280
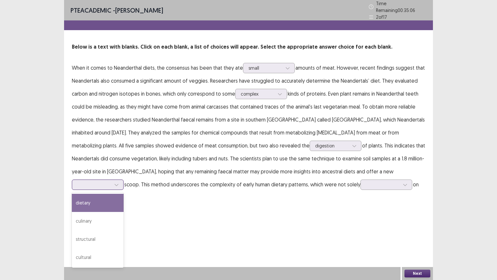
click at [119, 182] on icon at bounding box center [116, 184] width 5 height 5
click at [124, 194] on div "dietary" at bounding box center [98, 203] width 52 height 18
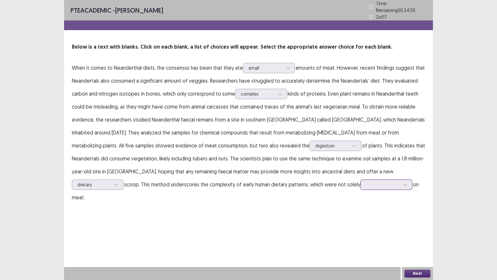
click at [400, 182] on div at bounding box center [405, 185] width 10 height 10
click at [361, 220] on div "restrictive" at bounding box center [387, 221] width 52 height 18
click at [417, 239] on button "Next" at bounding box center [418, 273] width 26 height 8
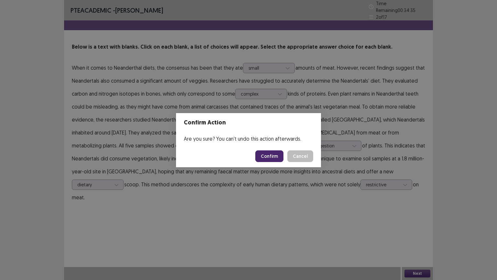
click at [274, 154] on button "Confirm" at bounding box center [269, 156] width 28 height 12
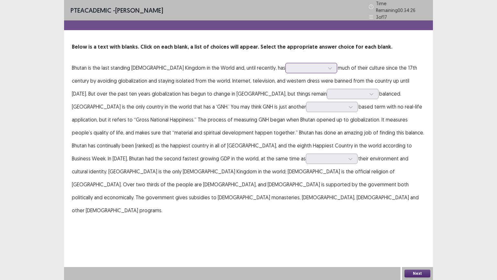
click at [328, 67] on icon at bounding box center [330, 68] width 5 height 5
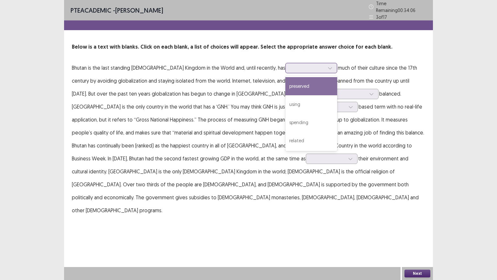
click at [290, 84] on div "preserved" at bounding box center [311, 86] width 52 height 18
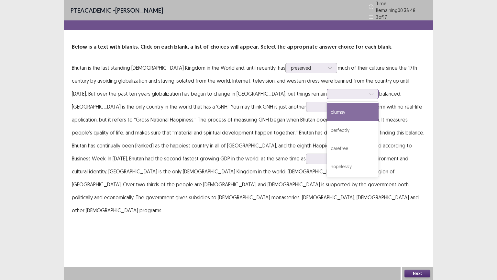
click at [367, 92] on div at bounding box center [372, 94] width 10 height 10
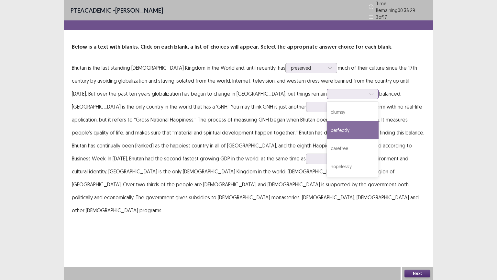
click at [327, 130] on div "perfectly" at bounding box center [353, 130] width 52 height 18
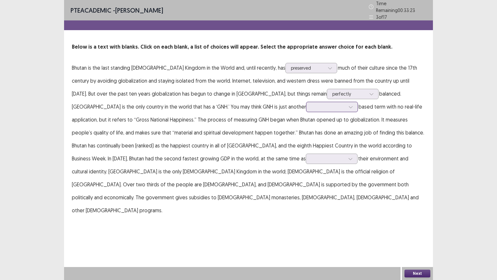
click at [349, 105] on icon at bounding box center [351, 107] width 5 height 5
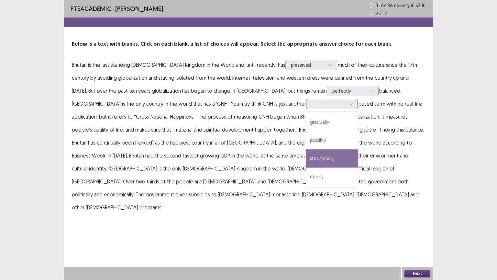
click at [306, 157] on div "statistically" at bounding box center [332, 158] width 52 height 18
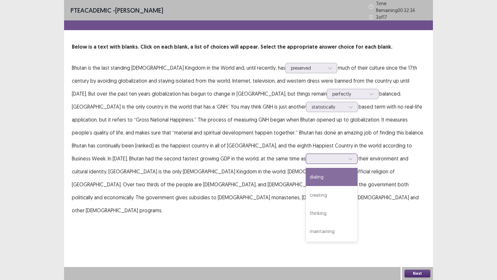
click at [311, 156] on div at bounding box center [328, 158] width 34 height 6
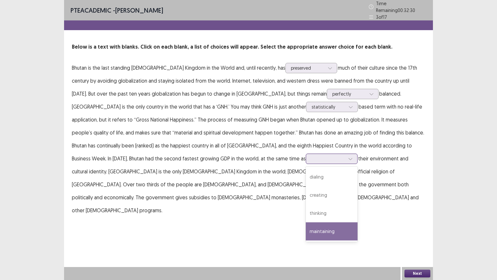
click at [306, 226] on div "maintaining" at bounding box center [332, 231] width 52 height 18
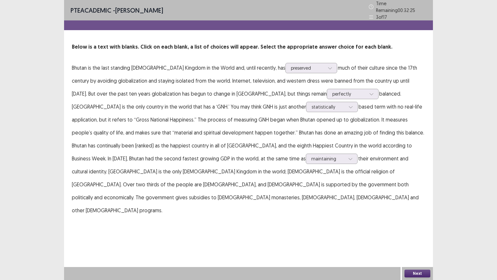
click at [418, 239] on button "Next" at bounding box center [418, 273] width 26 height 8
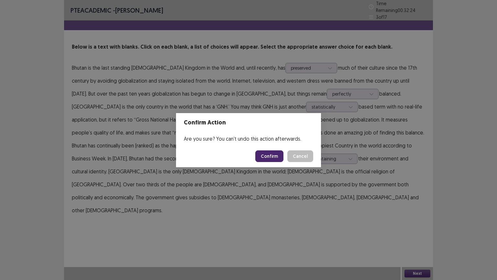
click at [265, 155] on button "Confirm" at bounding box center [269, 156] width 28 height 12
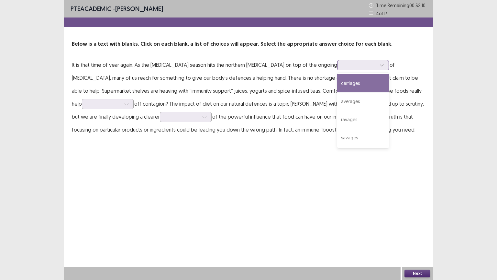
click at [380, 65] on icon at bounding box center [382, 65] width 5 height 5
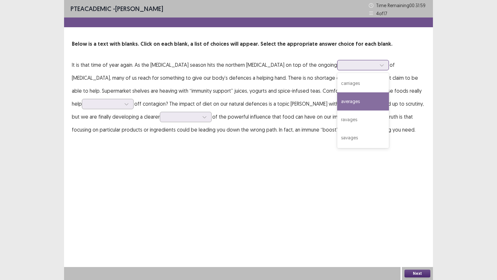
click at [343, 101] on div "averages" at bounding box center [363, 101] width 52 height 18
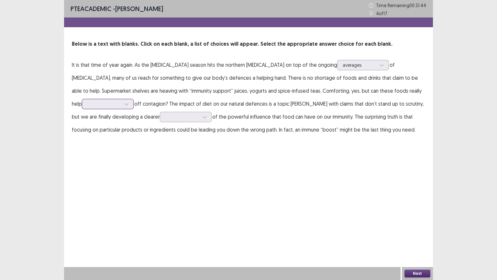
click at [129, 102] on icon at bounding box center [126, 104] width 5 height 5
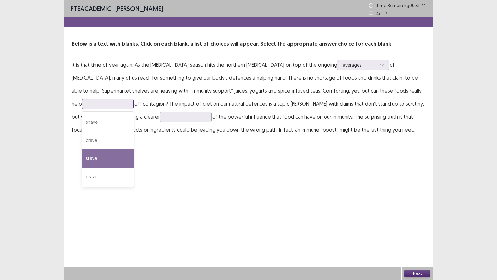
click at [134, 149] on div "stave" at bounding box center [108, 158] width 52 height 18
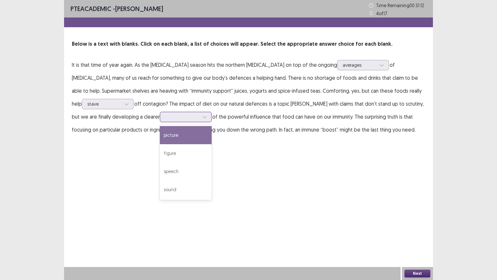
click at [202, 118] on icon at bounding box center [204, 117] width 5 height 5
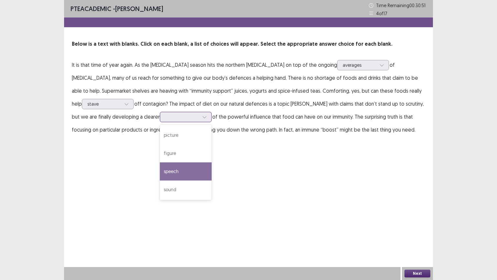
drag, startPoint x: 95, startPoint y: 170, endPoint x: 104, endPoint y: 167, distance: 9.2
click at [160, 170] on div "speech" at bounding box center [186, 171] width 52 height 18
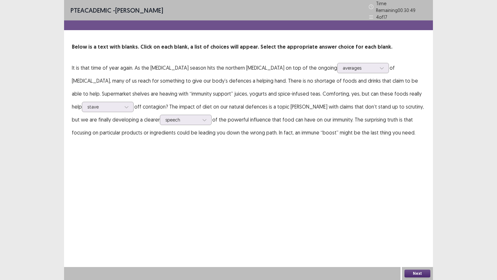
click at [419, 239] on button "Next" at bounding box center [418, 273] width 26 height 8
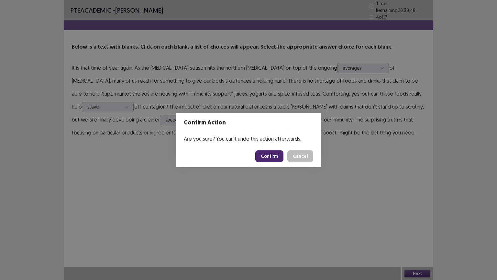
click at [272, 157] on button "Confirm" at bounding box center [269, 156] width 28 height 12
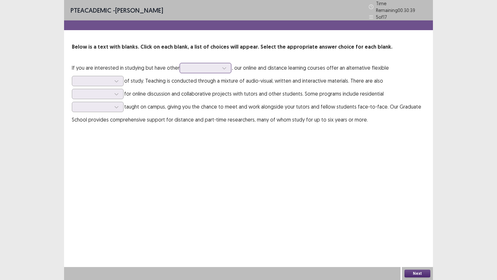
click at [225, 66] on icon at bounding box center [224, 68] width 5 height 5
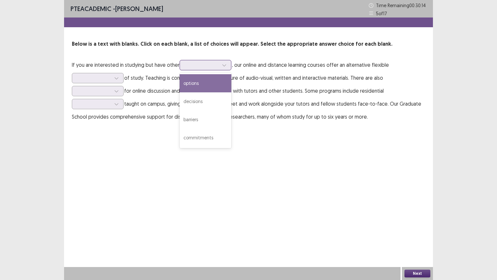
click at [209, 84] on div "options" at bounding box center [206, 83] width 52 height 18
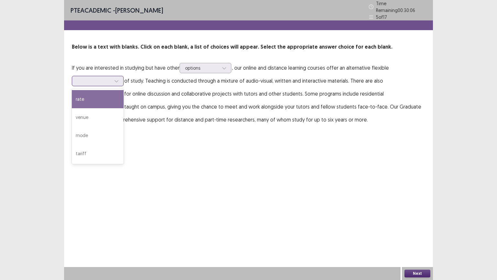
click at [119, 79] on div at bounding box center [117, 81] width 10 height 10
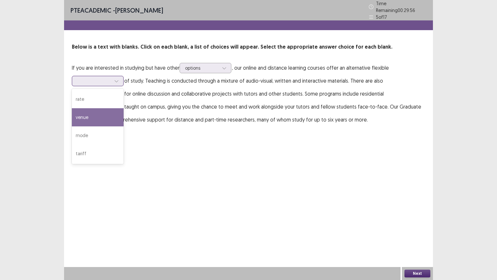
click at [94, 116] on div "venue" at bounding box center [98, 117] width 52 height 18
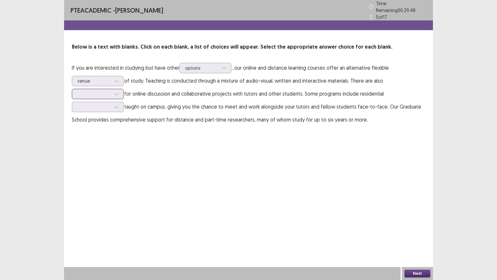
click at [118, 92] on icon at bounding box center [116, 94] width 5 height 5
click at [106, 108] on div "opportunities" at bounding box center [98, 112] width 52 height 18
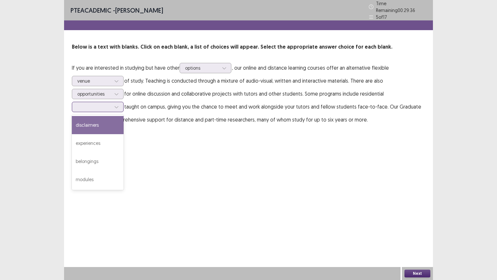
click at [117, 105] on icon at bounding box center [116, 107] width 5 height 5
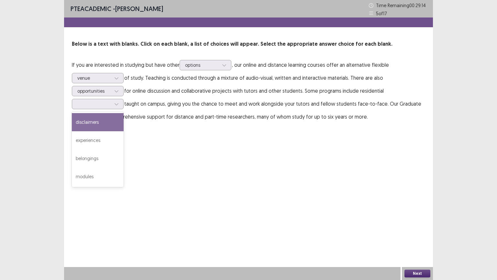
click at [129, 128] on div "PTE academic - [PERSON_NAME] Time Remaining 00 : 29 : 14 5 of 17 Below is a tex…" at bounding box center [248, 68] width 369 height 136
click at [119, 104] on div at bounding box center [117, 104] width 10 height 10
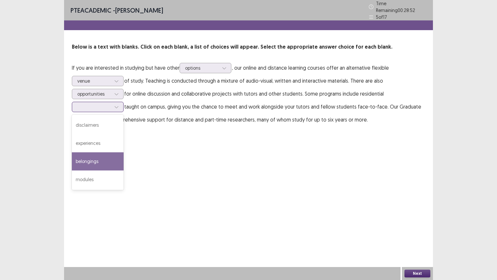
click at [93, 155] on div "belongings" at bounding box center [98, 161] width 52 height 18
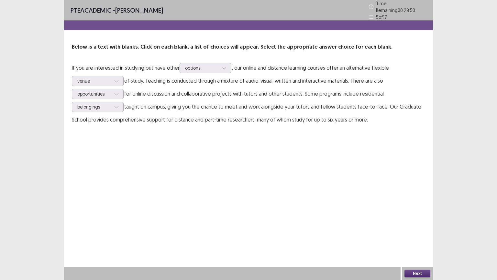
drag, startPoint x: 413, startPoint y: 271, endPoint x: 413, endPoint y: 262, distance: 8.7
click at [413, 239] on div "PTE academic - [PERSON_NAME] Time Remaining 00 : 28 : 50 5 of 17 Below is a tex…" at bounding box center [248, 140] width 369 height 280
click at [420, 239] on button "Next" at bounding box center [418, 273] width 26 height 8
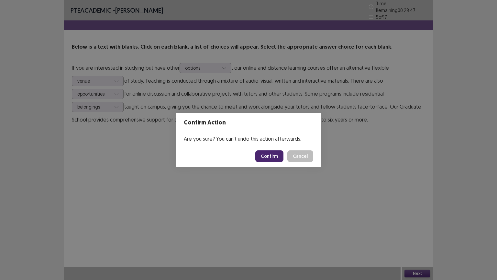
click at [270, 157] on button "Confirm" at bounding box center [269, 156] width 28 height 12
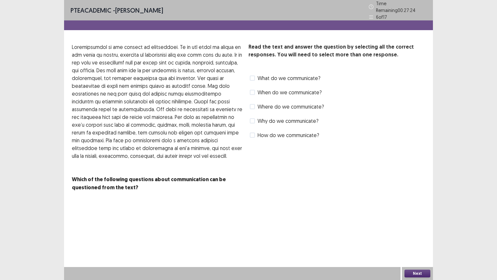
click at [255, 132] on label "How do we communicate?" at bounding box center [284, 135] width 69 height 8
click at [420, 239] on button "Next" at bounding box center [418, 273] width 26 height 8
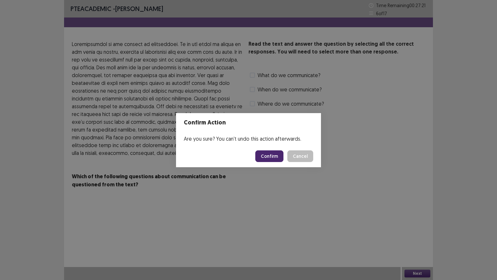
click at [275, 156] on button "Confirm" at bounding box center [269, 156] width 28 height 12
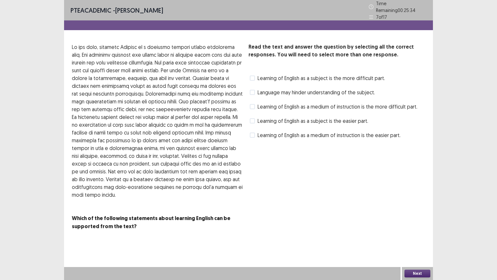
drag, startPoint x: 251, startPoint y: 104, endPoint x: 256, endPoint y: 115, distance: 12.4
click at [252, 105] on span at bounding box center [252, 106] width 5 height 5
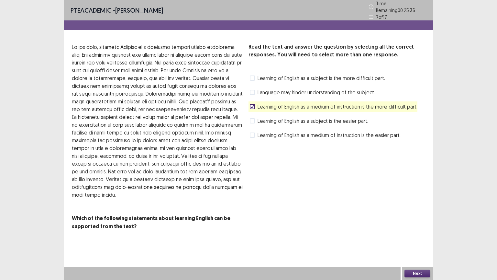
click at [421, 239] on button "Next" at bounding box center [418, 273] width 26 height 8
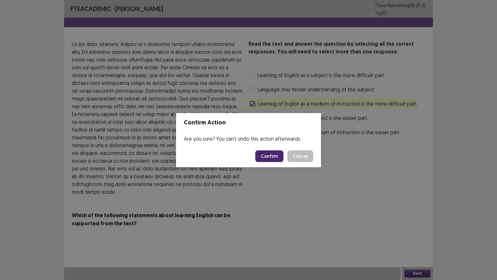
click at [276, 155] on button "Confirm" at bounding box center [269, 156] width 28 height 12
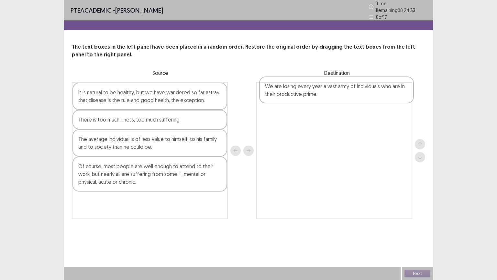
drag, startPoint x: 123, startPoint y: 169, endPoint x: 311, endPoint y: 93, distance: 202.6
click at [311, 93] on div "It is natural to be healthy, but we have wandered so far astray that disease is…" at bounding box center [248, 150] width 353 height 137
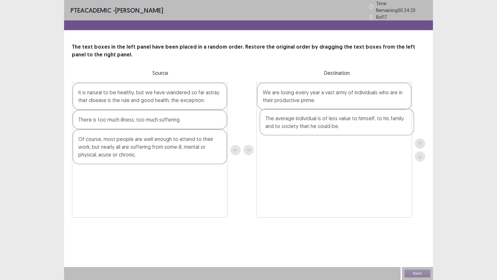
drag, startPoint x: 107, startPoint y: 145, endPoint x: 300, endPoint y: 127, distance: 193.3
click at [300, 127] on div "It is natural to be healthy, but we have wandered so far astray that disease is…" at bounding box center [248, 150] width 353 height 136
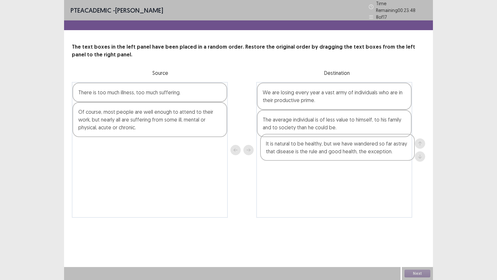
drag, startPoint x: 138, startPoint y: 103, endPoint x: 328, endPoint y: 158, distance: 198.5
click at [328, 158] on div "It is natural to be healthy, but we have wandered so far astray that disease is…" at bounding box center [248, 150] width 353 height 136
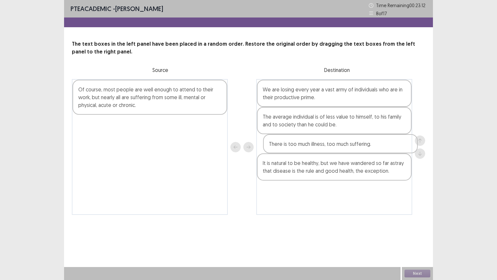
drag, startPoint x: 146, startPoint y: 93, endPoint x: 339, endPoint y: 149, distance: 200.1
click at [339, 149] on div "There is too much illness, too much suffering. Of course, most people are well …" at bounding box center [248, 147] width 353 height 136
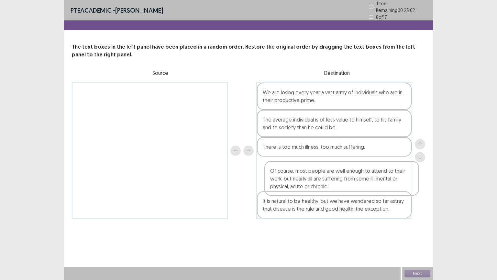
drag, startPoint x: 139, startPoint y: 108, endPoint x: 331, endPoint y: 190, distance: 209.7
click at [331, 190] on div "Of course, most people are well enough to attend to their work, but nearly all …" at bounding box center [248, 150] width 353 height 137
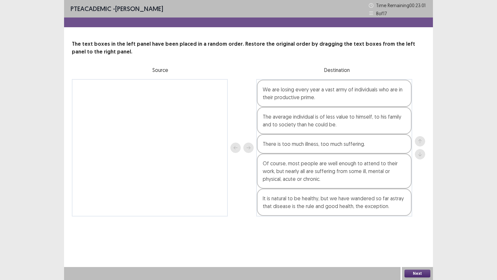
click at [425, 239] on button "Next" at bounding box center [418, 273] width 26 height 8
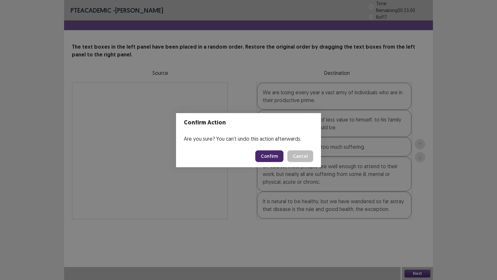
click at [271, 159] on button "Confirm" at bounding box center [269, 156] width 28 height 12
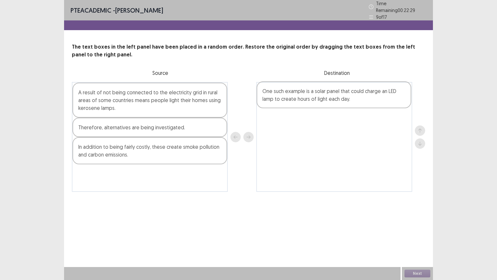
drag, startPoint x: 151, startPoint y: 177, endPoint x: 339, endPoint y: 97, distance: 204.0
click at [339, 97] on div "A result of not being connected to the electricity grid in rural areas of some …" at bounding box center [248, 137] width 353 height 110
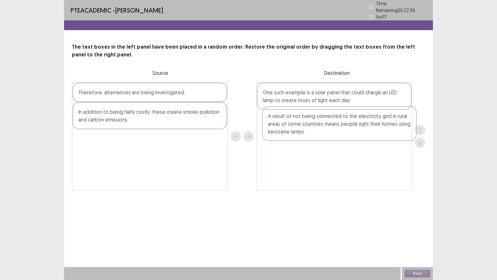
drag, startPoint x: 131, startPoint y: 106, endPoint x: 323, endPoint y: 135, distance: 193.7
click at [323, 135] on div "A result of not being connected to the electricity grid in rural areas of some …" at bounding box center [248, 136] width 353 height 109
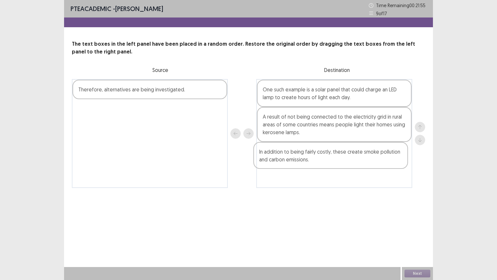
drag, startPoint x: 130, startPoint y: 120, endPoint x: 318, endPoint y: 167, distance: 194.2
click at [318, 167] on div "Therefore, alternatives are being investigated. In addition to being fairly cos…" at bounding box center [248, 133] width 353 height 109
drag, startPoint x: 158, startPoint y: 91, endPoint x: 346, endPoint y: 180, distance: 207.9
click at [346, 180] on div "Therefore, alternatives are being investigated. One such example is a solar pan…" at bounding box center [248, 134] width 353 height 110
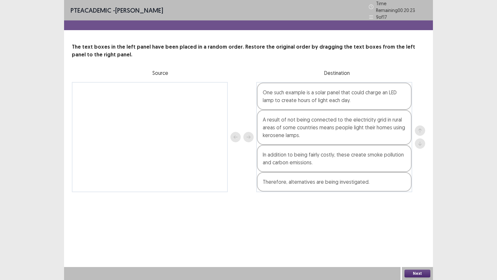
click at [408, 239] on button "Next" at bounding box center [418, 273] width 26 height 8
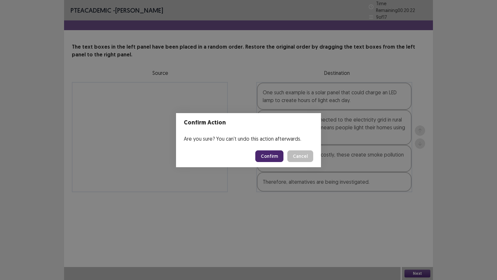
click at [273, 156] on button "Confirm" at bounding box center [269, 156] width 28 height 12
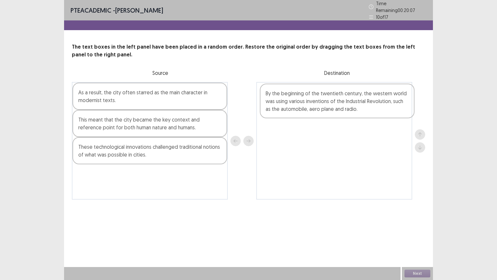
drag, startPoint x: 109, startPoint y: 120, endPoint x: 299, endPoint y: 97, distance: 191.4
click at [299, 97] on div "As a result, the city often starred as the main character in modernist texts. B…" at bounding box center [248, 140] width 353 height 117
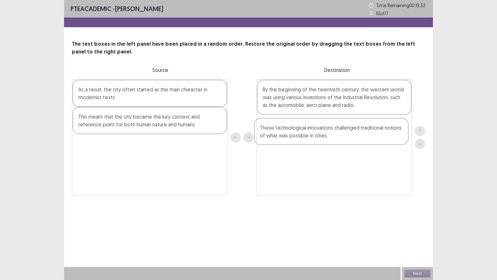
drag, startPoint x: 123, startPoint y: 153, endPoint x: 310, endPoint y: 136, distance: 187.5
click at [310, 136] on div "As a result, the city often starred as the main character in modernist texts. T…" at bounding box center [248, 137] width 353 height 117
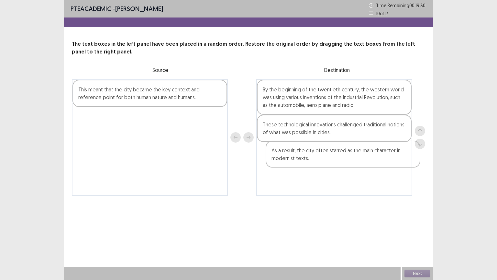
drag, startPoint x: 154, startPoint y: 99, endPoint x: 344, endPoint y: 160, distance: 199.7
click at [349, 162] on div "As a result, the city often starred as the main character in modernist texts. T…" at bounding box center [248, 137] width 353 height 117
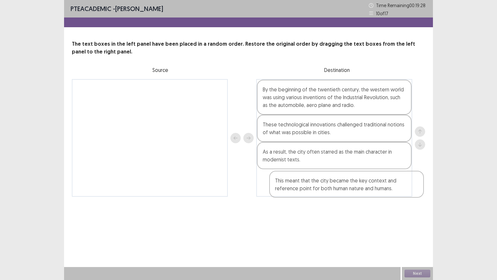
drag, startPoint x: 171, startPoint y: 92, endPoint x: 367, endPoint y: 185, distance: 217.2
click at [369, 185] on div "This meant that the city became the key context and reference point for both hu…" at bounding box center [248, 137] width 353 height 117
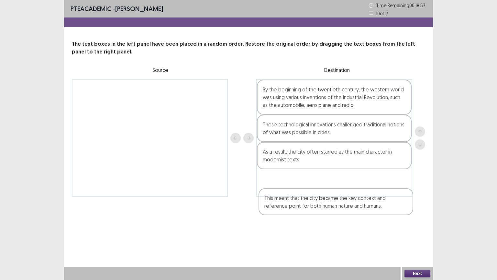
drag, startPoint x: 326, startPoint y: 170, endPoint x: 334, endPoint y: 160, distance: 12.8
click at [334, 162] on div "By the beginning of the twentieth century, the western world was using various …" at bounding box center [334, 137] width 156 height 117
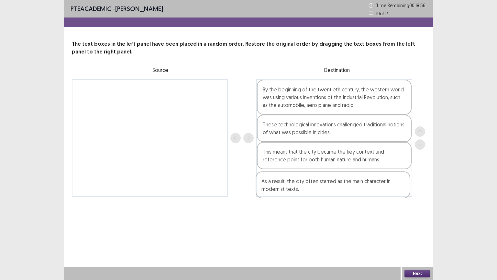
drag, startPoint x: 333, startPoint y: 158, endPoint x: 332, endPoint y: 191, distance: 33.0
click at [332, 191] on div "By the beginning of the twentieth century, the western world was using various …" at bounding box center [334, 137] width 156 height 117
click at [414, 239] on button "Next" at bounding box center [418, 273] width 26 height 8
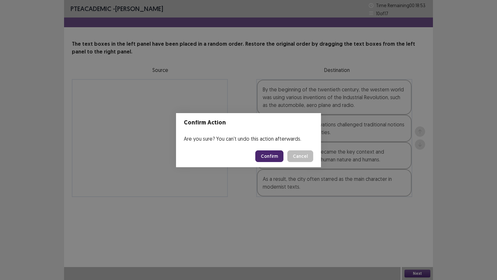
drag, startPoint x: 271, startPoint y: 155, endPoint x: 279, endPoint y: 161, distance: 10.4
click at [274, 158] on button "Confirm" at bounding box center [269, 156] width 28 height 12
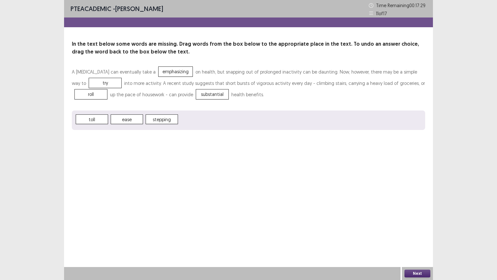
drag, startPoint x: 420, startPoint y: 274, endPoint x: 419, endPoint y: 270, distance: 3.9
click at [419, 239] on button "Next" at bounding box center [418, 273] width 26 height 8
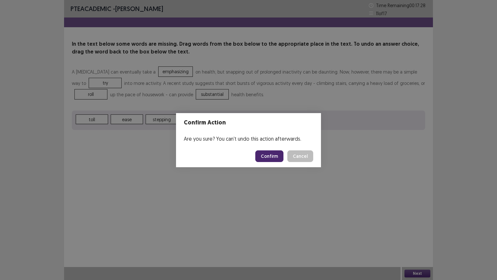
click at [277, 154] on button "Confirm" at bounding box center [269, 156] width 28 height 12
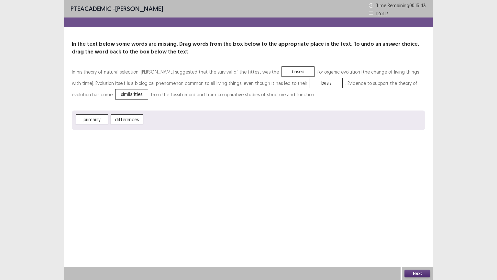
click at [412, 239] on button "Next" at bounding box center [418, 273] width 26 height 8
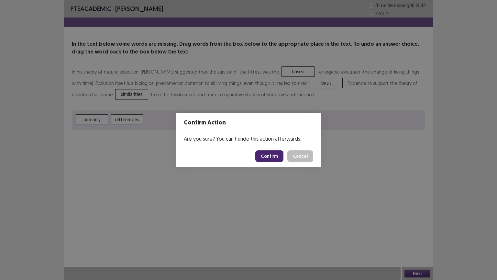
click at [269, 152] on button "Confirm" at bounding box center [269, 156] width 28 height 12
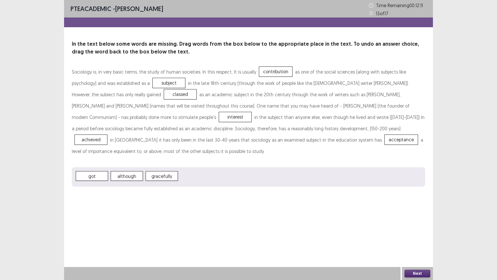
click at [423, 239] on button "Next" at bounding box center [418, 273] width 26 height 8
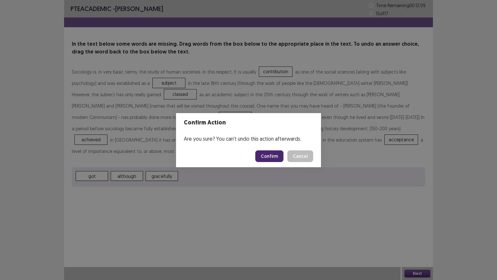
click at [272, 156] on button "Confirm" at bounding box center [269, 156] width 28 height 12
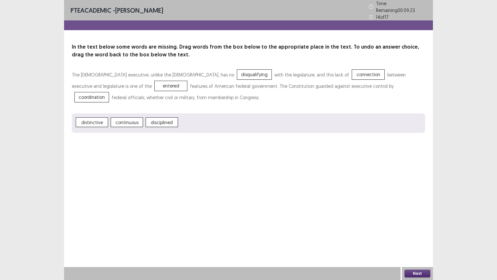
click at [425, 239] on button "Next" at bounding box center [418, 273] width 26 height 8
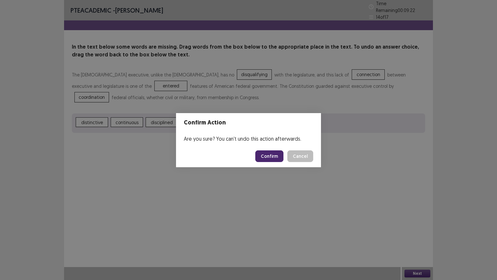
click at [274, 154] on button "Confirm" at bounding box center [269, 156] width 28 height 12
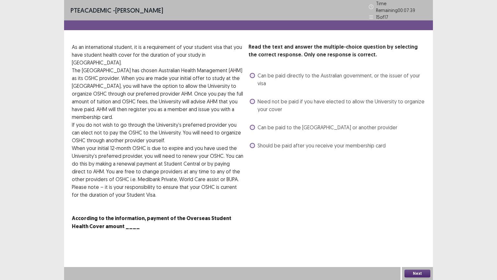
click at [251, 125] on span at bounding box center [252, 127] width 5 height 5
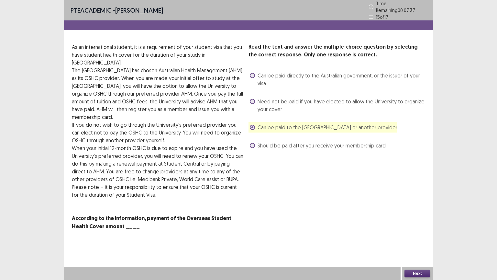
click at [421, 239] on button "Next" at bounding box center [418, 273] width 26 height 8
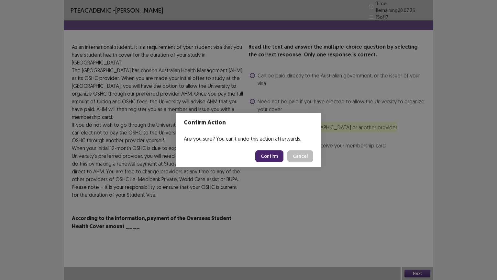
click at [271, 154] on button "Confirm" at bounding box center [269, 156] width 28 height 12
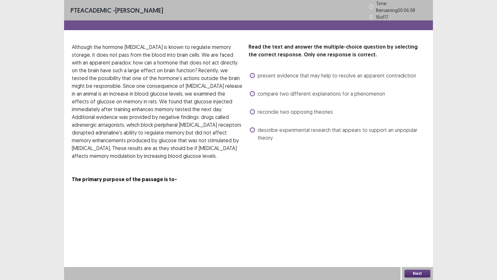
drag, startPoint x: 252, startPoint y: 127, endPoint x: 257, endPoint y: 127, distance: 4.9
click at [253, 127] on span at bounding box center [252, 129] width 5 height 5
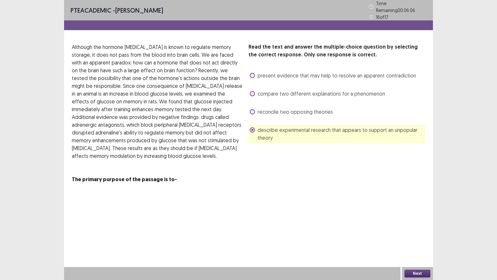
click at [414, 239] on button "Next" at bounding box center [418, 273] width 26 height 8
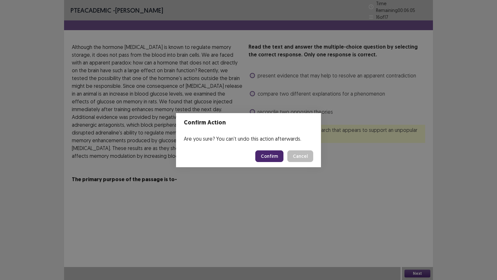
click at [271, 157] on button "Confirm" at bounding box center [269, 156] width 28 height 12
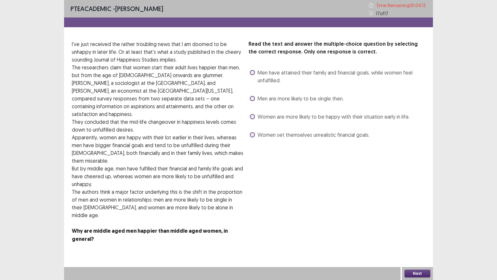
click at [255, 120] on label "Women are more likely to be happy with their situation early in life." at bounding box center [330, 117] width 160 height 8
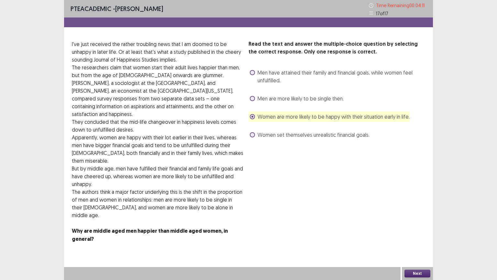
click at [414, 239] on button "Next" at bounding box center [418, 273] width 26 height 8
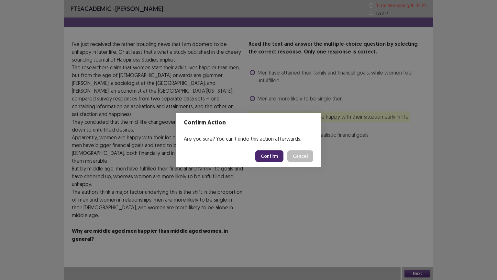
click at [277, 152] on button "Confirm" at bounding box center [269, 156] width 28 height 12
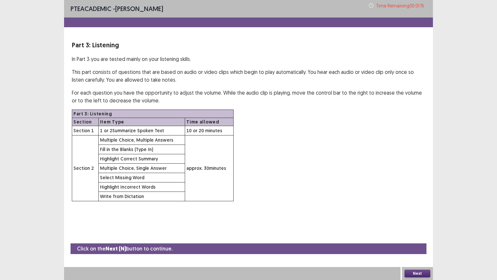
click at [422, 239] on button "Next" at bounding box center [418, 273] width 26 height 8
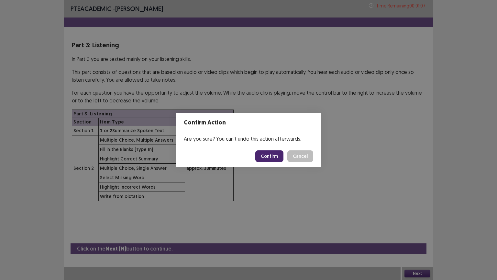
click at [271, 153] on button "Confirm" at bounding box center [269, 156] width 28 height 12
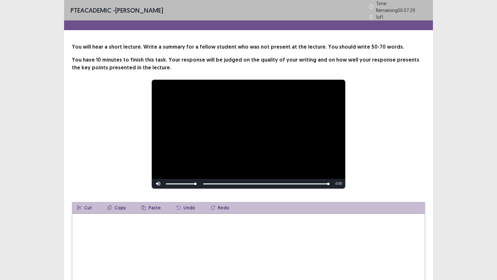
click at [148, 228] on textarea at bounding box center [248, 248] width 353 height 71
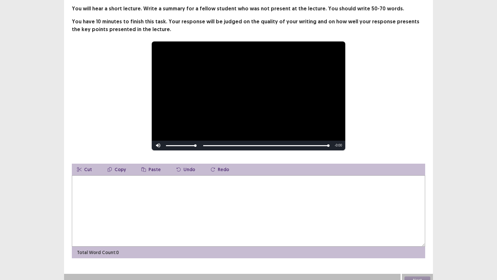
scroll to position [42, 0]
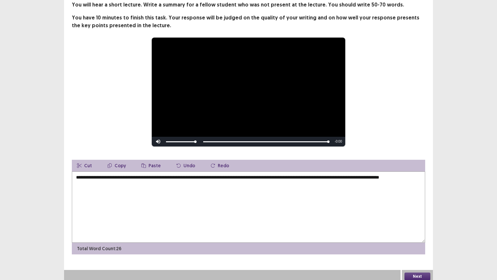
click at [90, 179] on textarea "**********" at bounding box center [248, 206] width 353 height 71
click at [101, 180] on textarea "**********" at bounding box center [248, 206] width 353 height 71
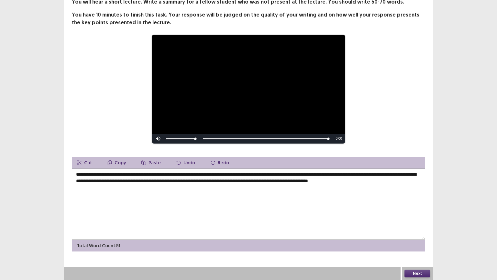
type textarea "**********"
click at [418, 239] on button "Next" at bounding box center [418, 273] width 26 height 8
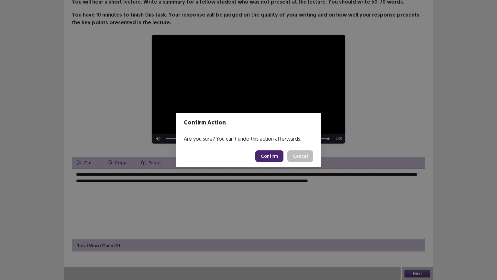
click at [278, 154] on button "Confirm" at bounding box center [269, 156] width 28 height 12
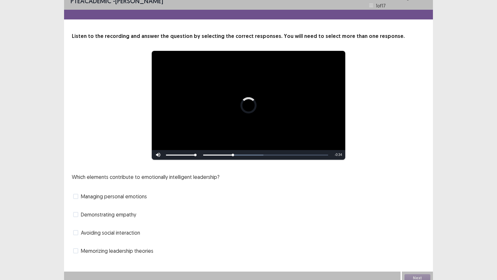
scroll to position [12, 0]
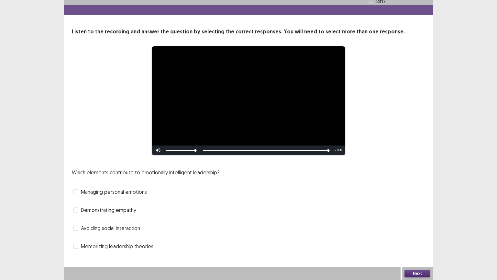
click at [75, 189] on span at bounding box center [75, 191] width 5 height 5
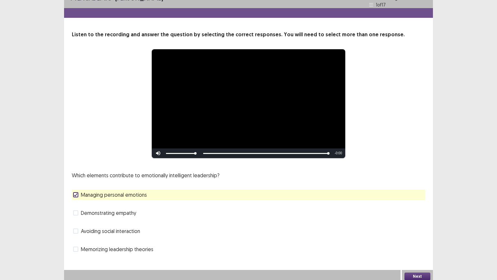
click at [414, 239] on button "Next" at bounding box center [418, 276] width 26 height 8
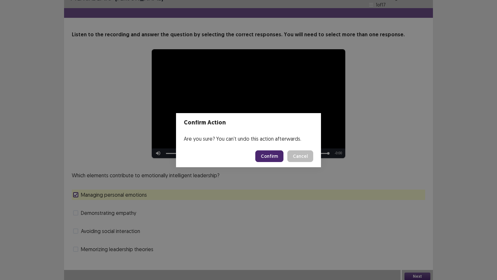
click at [264, 154] on button "Confirm" at bounding box center [269, 156] width 28 height 12
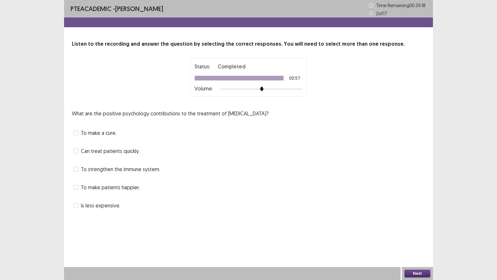
click at [78, 169] on span at bounding box center [75, 168] width 5 height 5
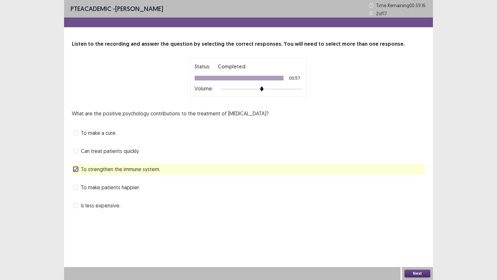
click at [419, 239] on button "Next" at bounding box center [418, 273] width 26 height 8
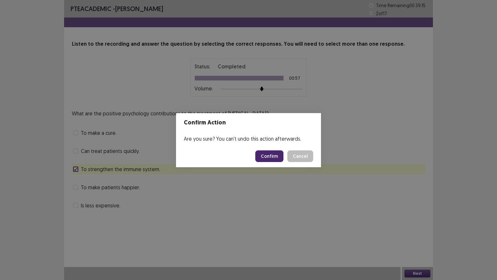
click at [268, 154] on button "Confirm" at bounding box center [269, 156] width 28 height 12
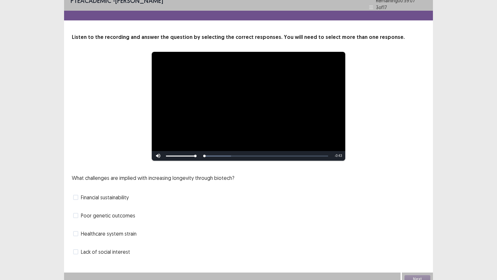
scroll to position [12, 0]
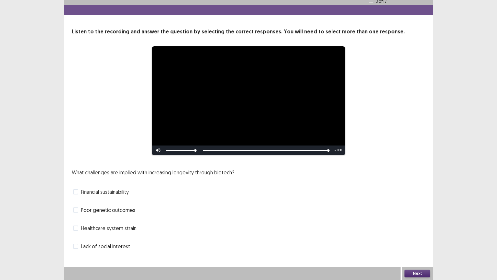
click at [75, 194] on span at bounding box center [75, 191] width 5 height 5
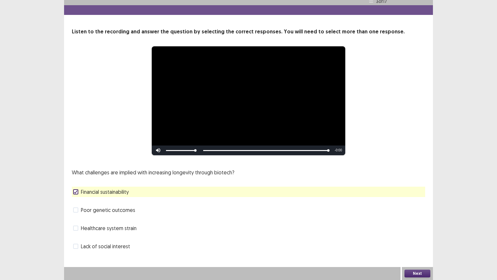
click at [412, 239] on button "Next" at bounding box center [418, 273] width 26 height 8
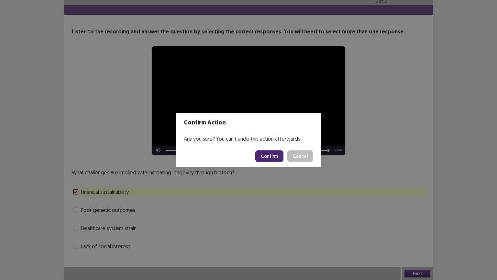
click at [271, 153] on button "Confirm" at bounding box center [269, 156] width 28 height 12
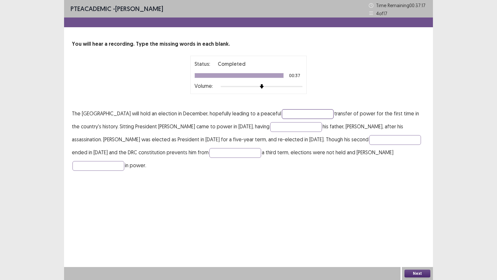
click at [330, 112] on input "text" at bounding box center [308, 114] width 52 height 10
type input "*"
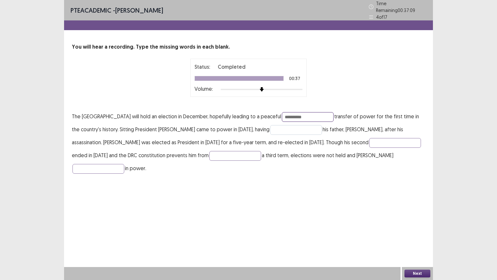
type input "**********"
click at [315, 126] on input "text" at bounding box center [296, 130] width 52 height 10
type input "********"
click at [373, 139] on input "text" at bounding box center [395, 143] width 52 height 10
type input "******"
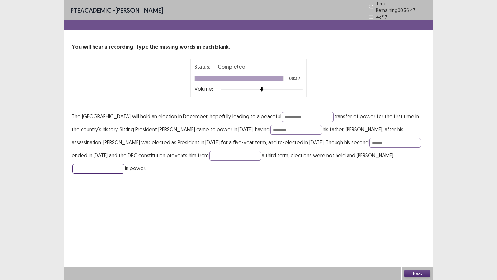
click at [124, 164] on input "text" at bounding box center [98, 169] width 52 height 10
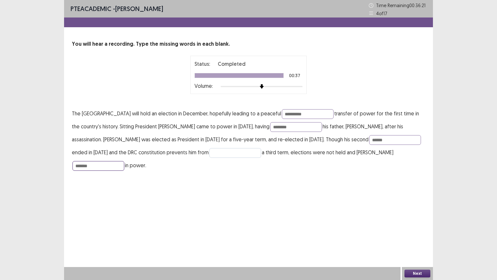
type input "*******"
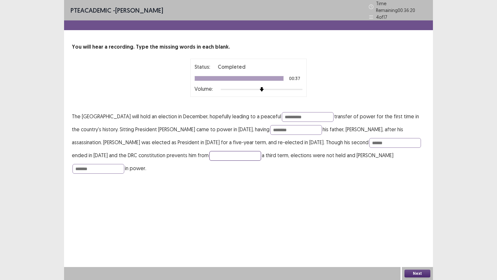
click at [231, 151] on input "text" at bounding box center [235, 156] width 52 height 10
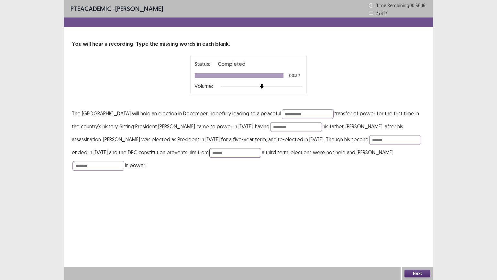
type input "******"
click at [421, 239] on button "Next" at bounding box center [418, 273] width 26 height 8
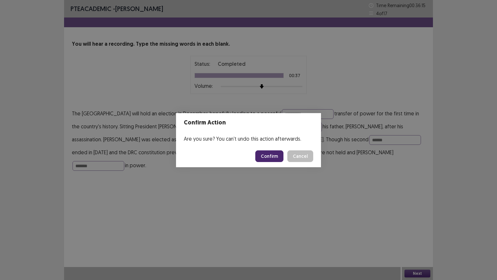
click at [271, 156] on button "Confirm" at bounding box center [269, 156] width 28 height 12
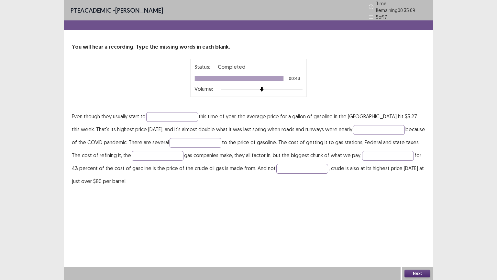
click at [173, 110] on p "Even though they usually start to this time of year, the average price for a ga…" at bounding box center [248, 149] width 353 height 78
click at [166, 116] on input "text" at bounding box center [172, 117] width 52 height 10
type input "*********"
click at [355, 125] on input "text" at bounding box center [379, 130] width 52 height 10
type input "*****"
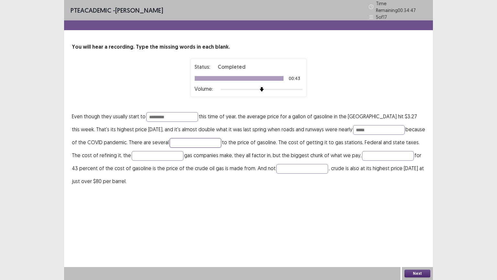
click at [190, 139] on input "text" at bounding box center [196, 143] width 52 height 10
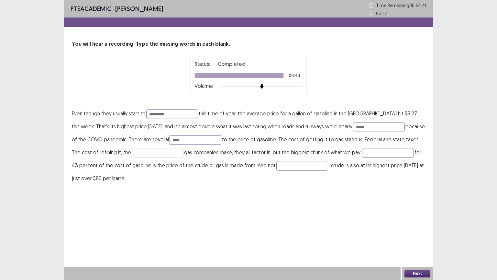
type input "****"
click at [132, 153] on input "text" at bounding box center [158, 153] width 52 height 10
click at [362, 154] on input "text" at bounding box center [388, 153] width 52 height 10
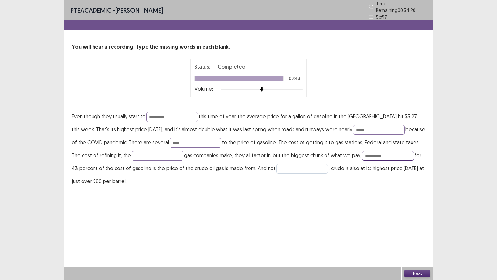
type input "**********"
click at [285, 166] on input "text" at bounding box center [302, 169] width 52 height 10
type input "**********"
click at [133, 151] on input "text" at bounding box center [158, 156] width 52 height 10
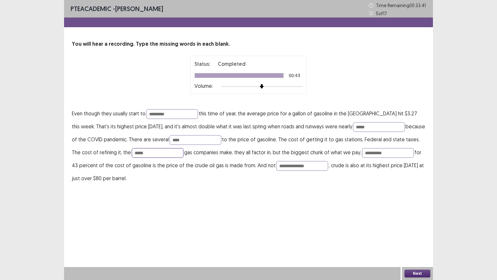
type input "*****"
click at [422, 239] on button "Next" at bounding box center [418, 273] width 26 height 8
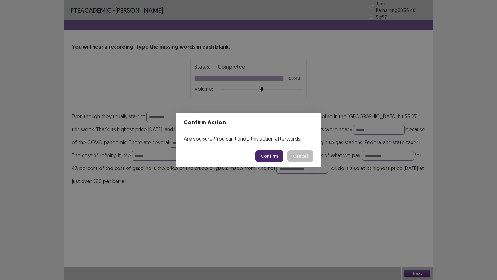
click at [269, 155] on button "Confirm" at bounding box center [269, 156] width 28 height 12
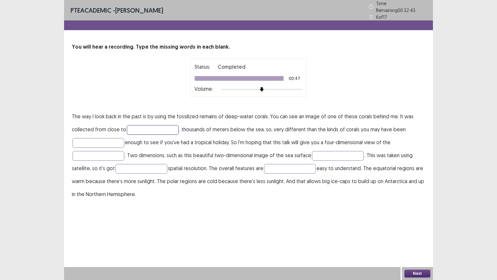
click at [141, 127] on input "text" at bounding box center [153, 130] width 52 height 10
type input "*********"
click at [93, 138] on input "text" at bounding box center [98, 143] width 52 height 10
type input "*****"
click at [321, 154] on input "text" at bounding box center [338, 156] width 52 height 10
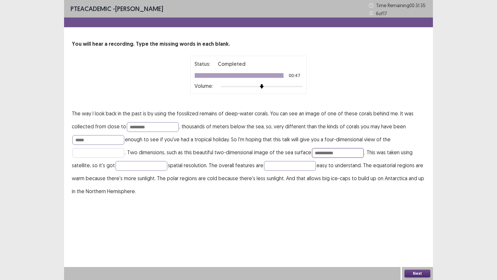
type input "**********"
click at [89, 153] on input "text" at bounding box center [98, 153] width 52 height 10
type input "**********"
click at [124, 167] on input "text" at bounding box center [142, 166] width 52 height 10
type input "*****"
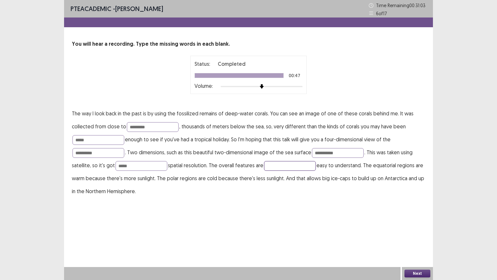
click at [275, 166] on input "text" at bounding box center [290, 166] width 52 height 10
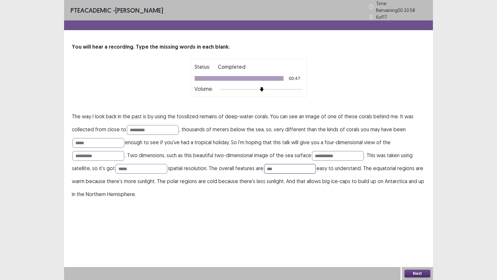
type input "***"
click at [416, 239] on button "Next" at bounding box center [418, 273] width 26 height 8
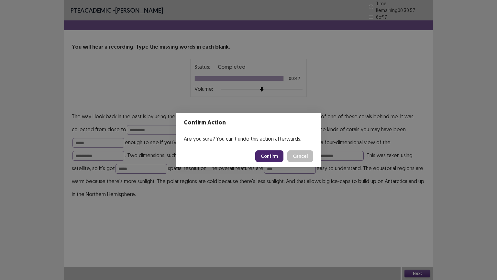
click at [265, 155] on button "Confirm" at bounding box center [269, 156] width 28 height 12
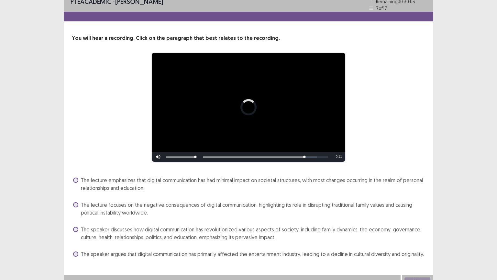
scroll to position [14, 0]
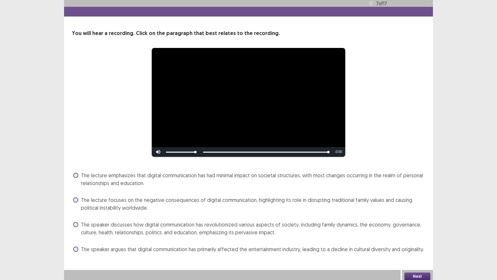
drag, startPoint x: 76, startPoint y: 221, endPoint x: 92, endPoint y: 227, distance: 17.2
click at [80, 222] on label "The speaker discusses how digital communication has revolutionized various aspe…" at bounding box center [249, 228] width 352 height 16
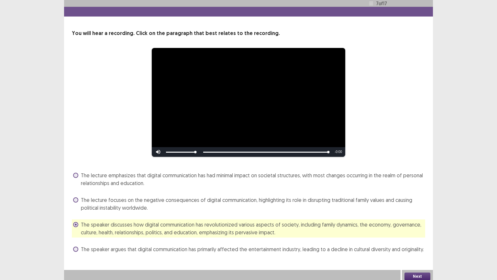
click at [419, 239] on button "Next" at bounding box center [418, 276] width 26 height 8
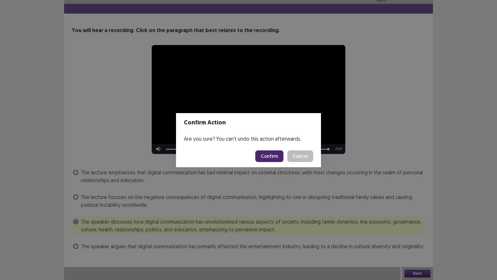
click at [272, 157] on button "Confirm" at bounding box center [269, 156] width 28 height 12
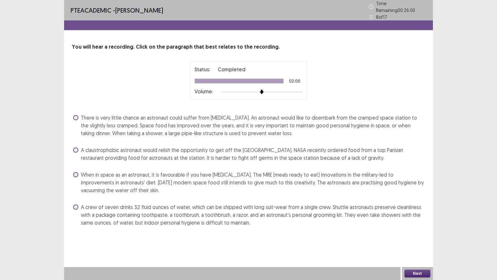
click at [75, 115] on span at bounding box center [75, 117] width 5 height 5
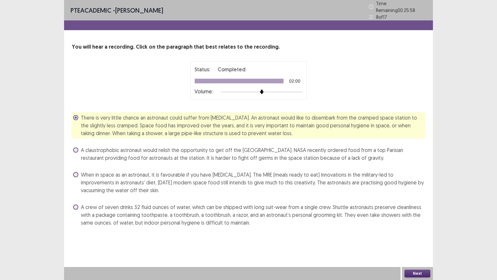
click at [423, 239] on div "Next" at bounding box center [417, 273] width 31 height 13
click at [419, 239] on button "Next" at bounding box center [418, 273] width 26 height 8
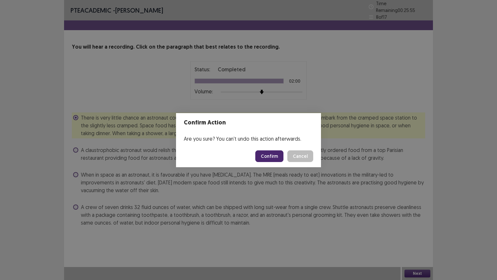
click at [265, 154] on button "Confirm" at bounding box center [269, 156] width 28 height 12
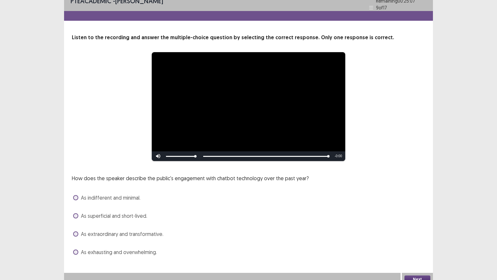
scroll to position [12, 0]
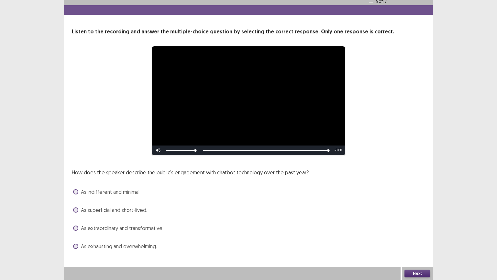
click at [77, 239] on span at bounding box center [75, 245] width 5 height 5
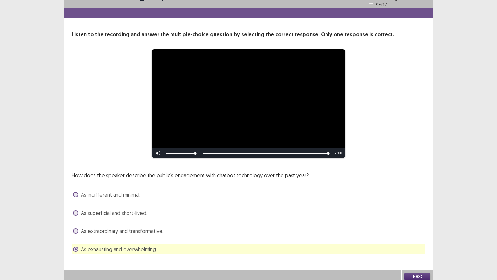
click at [422, 239] on button "Next" at bounding box center [418, 276] width 26 height 8
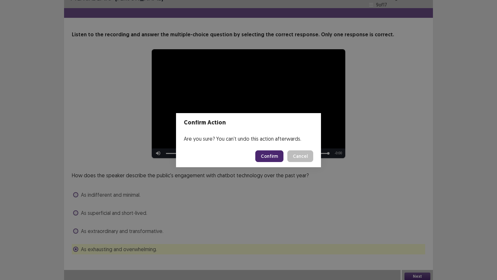
click at [276, 156] on button "Confirm" at bounding box center [269, 156] width 28 height 12
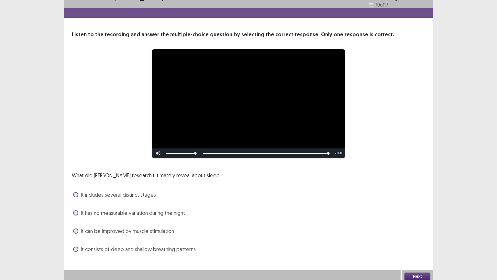
drag, startPoint x: 74, startPoint y: 246, endPoint x: 78, endPoint y: 244, distance: 3.5
click at [77, 239] on span at bounding box center [75, 248] width 5 height 5
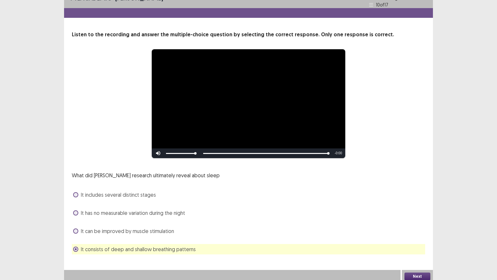
click at [417, 239] on button "Next" at bounding box center [418, 276] width 26 height 8
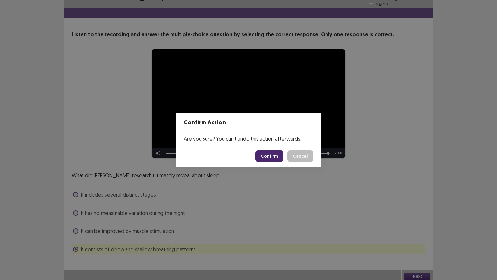
click at [272, 155] on button "Confirm" at bounding box center [269, 156] width 28 height 12
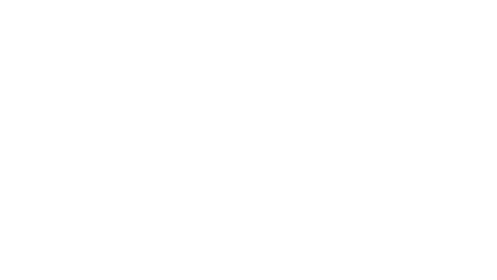
scroll to position [0, 0]
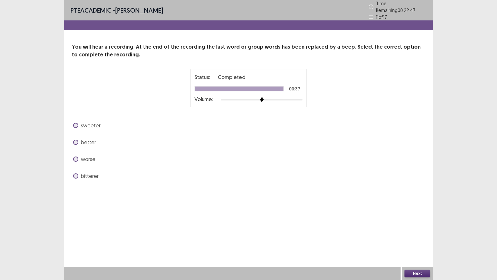
click at [76, 173] on span at bounding box center [75, 175] width 5 height 5
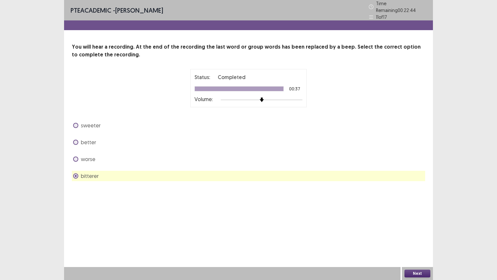
click at [418, 239] on button "Next" at bounding box center [418, 273] width 26 height 8
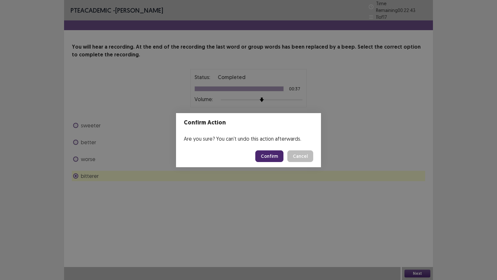
drag, startPoint x: 266, startPoint y: 152, endPoint x: 271, endPoint y: 152, distance: 5.2
click at [267, 152] on button "Confirm" at bounding box center [269, 156] width 28 height 12
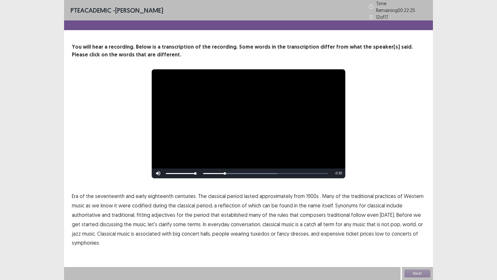
click at [307, 194] on span "1900s" at bounding box center [312, 196] width 13 height 8
click at [332, 212] on span "traditional" at bounding box center [338, 215] width 23 height 8
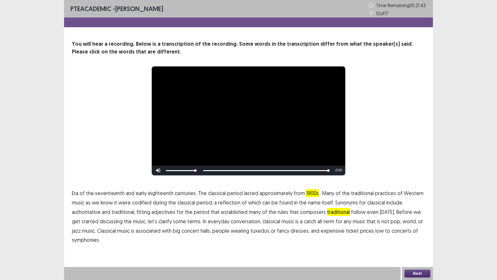
click at [81, 239] on span "symphonies." at bounding box center [86, 240] width 28 height 8
click at [408, 239] on button "Next" at bounding box center [418, 273] width 26 height 8
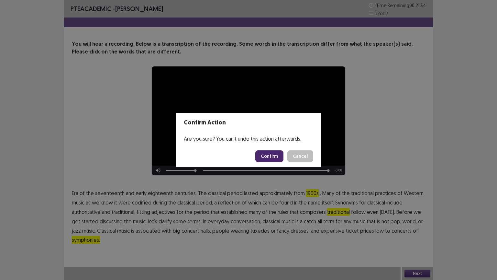
click at [274, 154] on button "Confirm" at bounding box center [269, 156] width 28 height 12
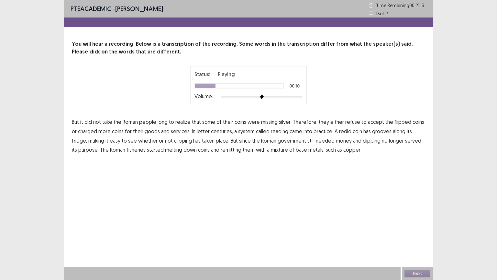
click at [394, 120] on span "flipped" at bounding box center [402, 122] width 17 height 8
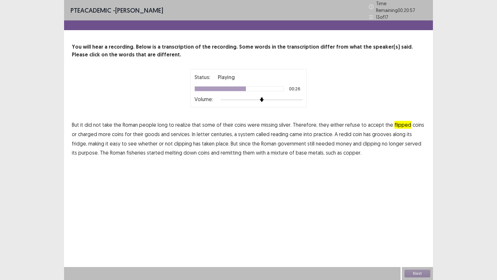
drag, startPoint x: 408, startPoint y: 131, endPoint x: 356, endPoint y: 129, distance: 52.5
click at [87, 139] on span "fridge," at bounding box center [79, 143] width 15 height 8
click at [134, 150] on span "fisheries" at bounding box center [136, 153] width 19 height 8
click at [411, 239] on button "Next" at bounding box center [418, 273] width 26 height 8
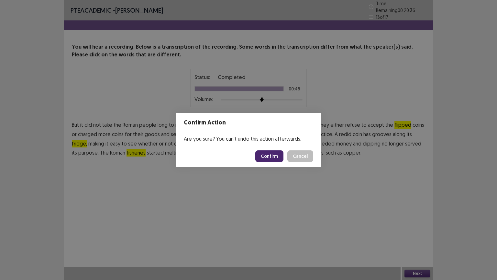
click at [277, 155] on button "Confirm" at bounding box center [269, 156] width 28 height 12
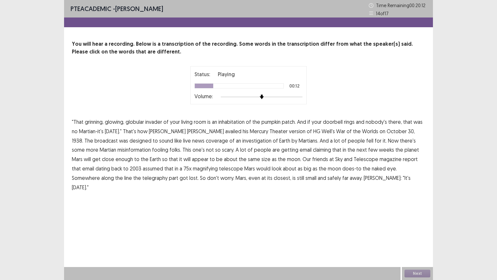
drag, startPoint x: 198, startPoint y: 130, endPoint x: 208, endPoint y: 132, distance: 10.8
click at [225, 130] on span "availed" at bounding box center [233, 131] width 16 height 8
click at [143, 170] on span "assumed" at bounding box center [153, 168] width 20 height 8
click at [142, 180] on span "telegraphy" at bounding box center [154, 178] width 25 height 8
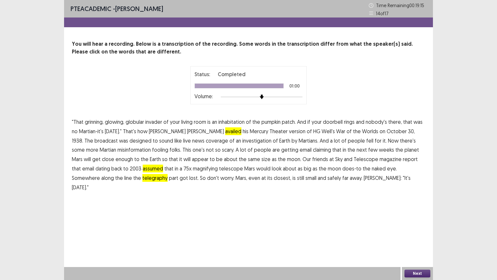
click at [417, 239] on button "Next" at bounding box center [418, 273] width 26 height 8
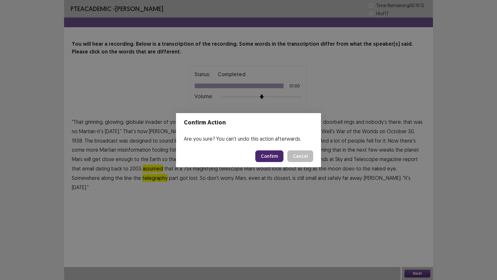
click at [274, 153] on button "Confirm" at bounding box center [269, 156] width 28 height 12
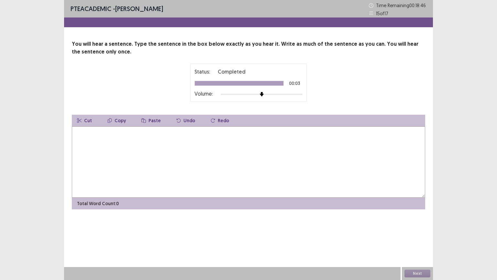
click at [95, 144] on textarea at bounding box center [248, 161] width 353 height 71
type textarea "**********"
click at [416, 239] on button "Next" at bounding box center [418, 273] width 26 height 8
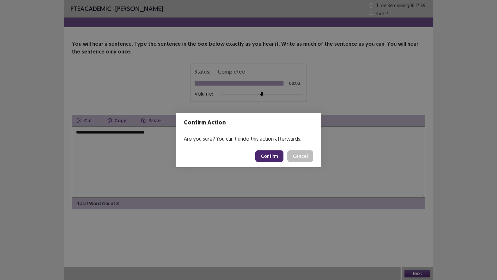
click at [272, 154] on button "Confirm" at bounding box center [269, 156] width 28 height 12
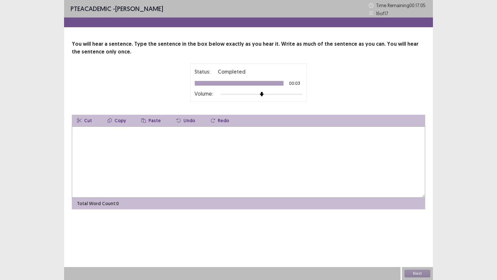
click at [96, 141] on textarea at bounding box center [248, 161] width 353 height 71
type textarea "**********"
click at [420, 239] on button "Next" at bounding box center [418, 273] width 26 height 8
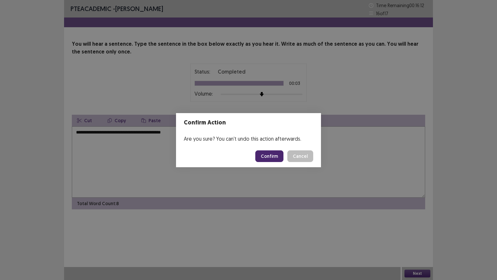
click at [266, 155] on button "Confirm" at bounding box center [269, 156] width 28 height 12
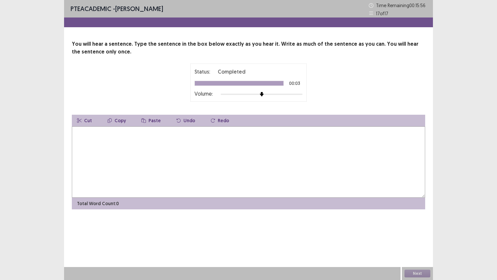
click at [107, 137] on textarea at bounding box center [248, 161] width 353 height 71
click at [78, 134] on textarea "**********" at bounding box center [248, 161] width 353 height 71
click at [92, 142] on textarea "**********" at bounding box center [248, 161] width 353 height 71
click at [92, 140] on textarea "**********" at bounding box center [248, 161] width 353 height 71
click at [94, 138] on textarea "**********" at bounding box center [248, 161] width 353 height 71
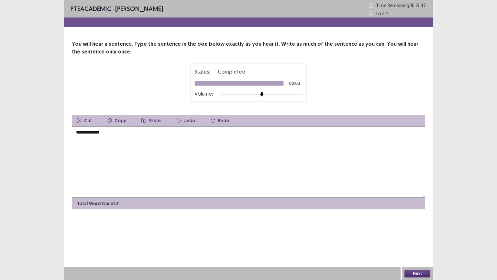
click at [96, 137] on textarea "**********" at bounding box center [248, 161] width 353 height 71
click at [84, 145] on textarea "********" at bounding box center [248, 161] width 353 height 71
click at [87, 142] on textarea "********" at bounding box center [248, 161] width 353 height 71
click at [77, 217] on div "PTE academic - [PERSON_NAME] Time Remaining 00 : 15 : 43 17 of 17 You will hear…" at bounding box center [248, 140] width 497 height 280
click at [88, 239] on div "PTE academic - [PERSON_NAME] Time Remaining 00 : 15 : 42 17 of 17 You will hear…" at bounding box center [248, 140] width 369 height 280
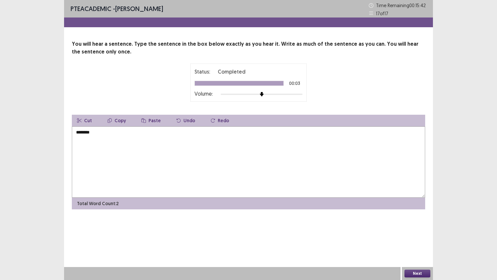
click at [109, 221] on div "PTE academic - [PERSON_NAME] Time Remaining 00 : 15 : 42 17 of 17 You will hear…" at bounding box center [248, 140] width 369 height 280
drag, startPoint x: 181, startPoint y: 176, endPoint x: 172, endPoint y: 140, distance: 37.4
click at [185, 169] on textarea "********" at bounding box center [248, 161] width 353 height 71
click at [183, 164] on textarea "********" at bounding box center [248, 161] width 353 height 71
click at [174, 156] on textarea "********" at bounding box center [248, 161] width 353 height 71
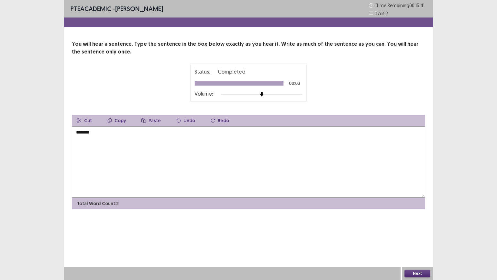
click at [172, 140] on textarea "********" at bounding box center [248, 161] width 353 height 71
click at [126, 137] on textarea "********" at bounding box center [248, 161] width 353 height 71
drag, startPoint x: 88, startPoint y: 139, endPoint x: 84, endPoint y: 137, distance: 5.4
click at [81, 130] on div "Cut Copy Paste Undo Redo ******** Total Word Count: 2" at bounding box center [248, 162] width 353 height 94
click at [84, 137] on textarea "********" at bounding box center [248, 161] width 353 height 71
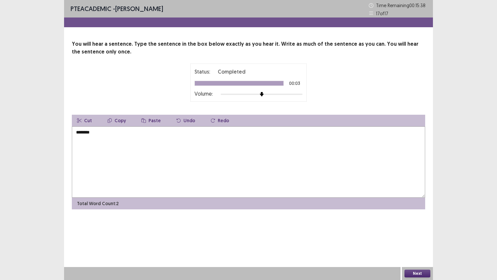
click at [78, 131] on textarea "********" at bounding box center [248, 161] width 353 height 71
click at [331, 174] on textarea "********" at bounding box center [248, 161] width 353 height 71
click at [117, 121] on button "Copy" at bounding box center [116, 121] width 29 height 12
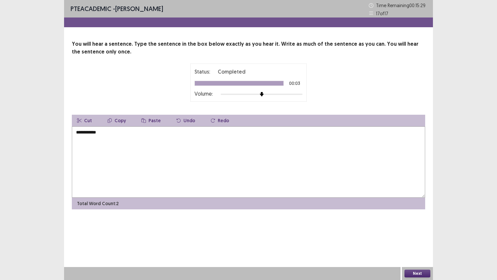
drag, startPoint x: 117, startPoint y: 121, endPoint x: 91, endPoint y: 139, distance: 31.2
click at [91, 139] on div "**********" at bounding box center [248, 162] width 353 height 94
click at [91, 139] on textarea "**********" at bounding box center [248, 161] width 353 height 71
click at [84, 132] on textarea "**********" at bounding box center [248, 161] width 353 height 71
click at [83, 134] on textarea "**********" at bounding box center [248, 161] width 353 height 71
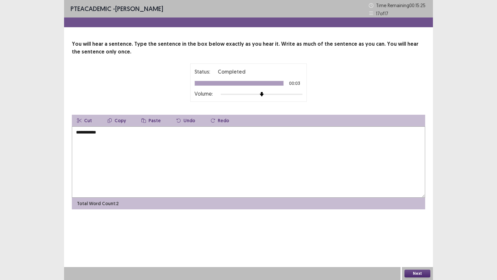
click at [83, 134] on textarea "**********" at bounding box center [248, 161] width 353 height 71
click at [84, 134] on textarea "**********" at bounding box center [248, 161] width 353 height 71
click at [85, 134] on textarea "**********" at bounding box center [248, 161] width 353 height 71
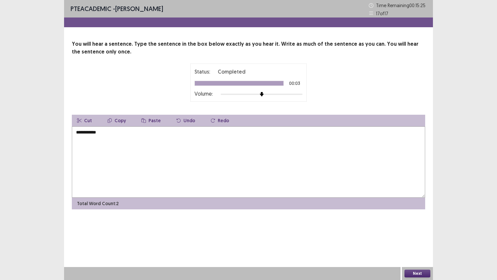
click at [84, 133] on textarea "**********" at bounding box center [248, 161] width 353 height 71
click at [82, 132] on textarea "**********" at bounding box center [248, 161] width 353 height 71
click at [82, 131] on textarea "**********" at bounding box center [248, 161] width 353 height 71
click at [88, 150] on textarea "**********" at bounding box center [248, 161] width 353 height 71
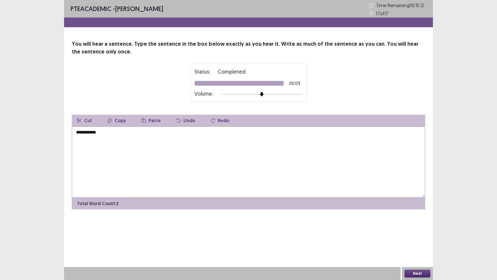
click at [88, 148] on textarea "**********" at bounding box center [248, 161] width 353 height 71
click at [88, 147] on textarea "**********" at bounding box center [248, 161] width 353 height 71
drag, startPoint x: 102, startPoint y: 219, endPoint x: 106, endPoint y: 216, distance: 4.9
click at [106, 217] on div "**********" at bounding box center [248, 111] width 369 height 222
click at [218, 120] on button "Redo" at bounding box center [220, 121] width 29 height 12
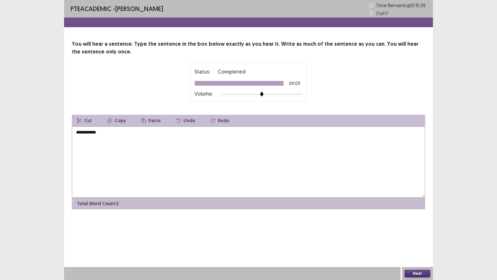
click at [211, 120] on icon "button" at bounding box center [213, 120] width 5 height 5
click at [211, 119] on icon "button" at bounding box center [213, 120] width 4 height 4
click at [211, 119] on icon "button" at bounding box center [213, 120] width 5 height 5
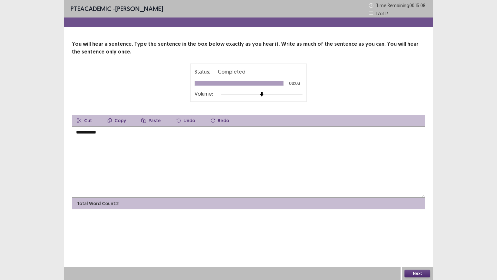
click at [211, 119] on icon "button" at bounding box center [213, 120] width 5 height 5
click at [447, 36] on div "**********" at bounding box center [248, 140] width 497 height 280
click at [434, 35] on div "**********" at bounding box center [248, 140] width 497 height 280
click at [369, 6] on icon at bounding box center [371, 5] width 5 height 5
click at [370, 8] on div "Time Remaining 00 : 15 : 04" at bounding box center [398, 5] width 58 height 9
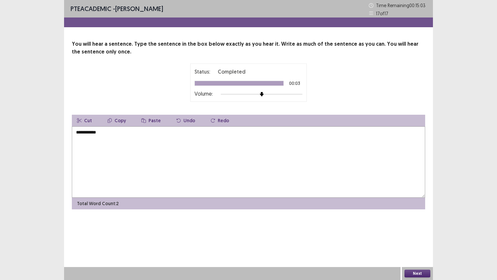
click at [370, 9] on div "Time Remaining 00 : 15 : 03" at bounding box center [398, 5] width 58 height 9
click at [328, 20] on div "PTE academic - [PERSON_NAME] Time Remaining 00 : 15 : 02 17 of 17" at bounding box center [248, 13] width 369 height 27
click at [393, 7] on div "Time Remaining 00 : 14 : 56" at bounding box center [398, 5] width 58 height 9
click at [393, 7] on p "Time Remaining 00 : 14 : 56" at bounding box center [401, 5] width 50 height 7
click at [393, 7] on div "Time Remaining 00 : 14 : 56" at bounding box center [398, 5] width 58 height 9
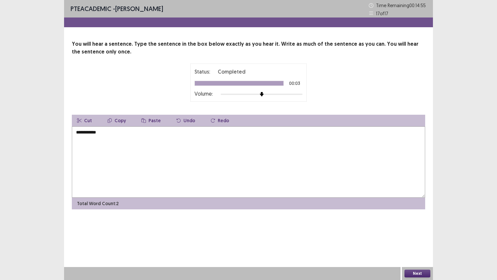
click at [393, 7] on p "Time Remaining 00 : 14 : 55" at bounding box center [401, 5] width 50 height 7
click at [393, 7] on div "Time Remaining 00 : 14 : 55" at bounding box center [398, 5] width 58 height 9
click at [395, 7] on p "Time Remaining 00 : 14 : 55" at bounding box center [401, 5] width 50 height 7
click at [246, 91] on div "Status: Completed 00:03 Volume:" at bounding box center [248, 82] width 117 height 38
click at [255, 86] on div "Status: Completed 00:03 Volume:" at bounding box center [248, 83] width 108 height 30
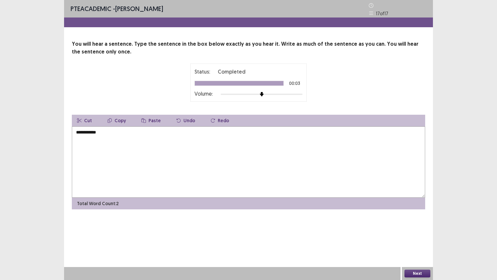
click at [258, 85] on div "Status: Completed 00:03 Volume:" at bounding box center [248, 83] width 108 height 30
drag, startPoint x: 288, startPoint y: 54, endPoint x: 468, endPoint y: 95, distance: 184.3
drag, startPoint x: 468, startPoint y: 95, endPoint x: 471, endPoint y: 116, distance: 21.0
click at [473, 93] on div "**********" at bounding box center [248, 140] width 497 height 280
click at [478, 91] on div "**********" at bounding box center [248, 140] width 497 height 280
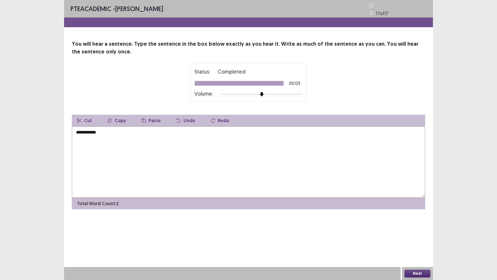
click at [480, 91] on div "**********" at bounding box center [248, 140] width 497 height 280
click at [34, 19] on div "**********" at bounding box center [248, 140] width 497 height 280
click at [267, 0] on div "PTE academic - [PERSON_NAME] Time Remaining 00 : 14 : 53 17 of 17" at bounding box center [248, 8] width 369 height 17
click at [269, 0] on div "PTE academic - [PERSON_NAME] Time Remaining 00 : 14 : 53 17 of 17" at bounding box center [248, 8] width 369 height 17
click at [268, 3] on div "PTE academic - [PERSON_NAME] Time Remaining 00 : 14 : 53 17 of 17" at bounding box center [248, 8] width 369 height 17
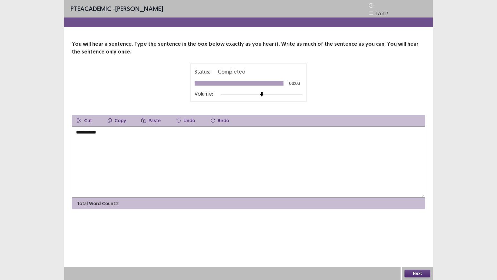
click at [217, 145] on div "**********" at bounding box center [248, 111] width 369 height 222
click at [168, 154] on textarea "**********" at bounding box center [248, 161] width 353 height 71
click at [121, 154] on textarea "**********" at bounding box center [248, 161] width 353 height 71
click at [121, 153] on textarea "**********" at bounding box center [248, 161] width 353 height 71
click at [118, 150] on textarea "**********" at bounding box center [248, 161] width 353 height 71
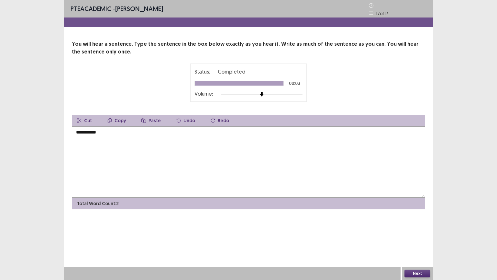
click at [103, 141] on textarea "**********" at bounding box center [248, 161] width 353 height 71
click at [103, 140] on textarea "**********" at bounding box center [248, 161] width 353 height 71
click at [91, 139] on textarea "**********" at bounding box center [248, 161] width 353 height 71
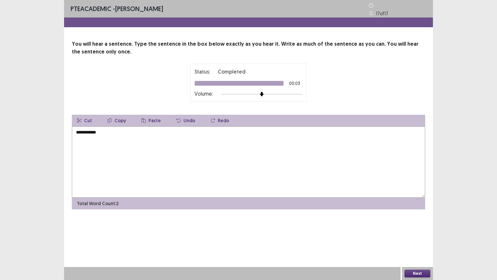
click at [184, 121] on button "Undo" at bounding box center [185, 121] width 29 height 12
drag, startPoint x: 184, startPoint y: 121, endPoint x: 169, endPoint y: 121, distance: 15.9
click at [184, 121] on button "Undo" at bounding box center [185, 121] width 29 height 12
click at [91, 130] on textarea "**********" at bounding box center [248, 161] width 353 height 71
click at [88, 129] on textarea "**********" at bounding box center [248, 161] width 353 height 71
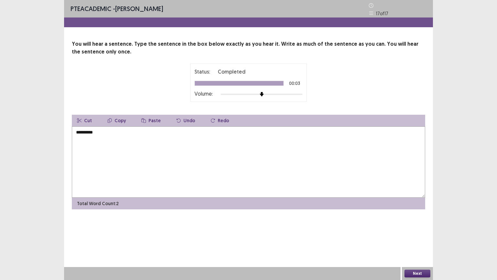
click at [88, 121] on button "Cut" at bounding box center [84, 121] width 25 height 12
drag, startPoint x: 88, startPoint y: 121, endPoint x: 106, endPoint y: 127, distance: 18.9
click at [106, 127] on div "**********" at bounding box center [248, 162] width 353 height 94
type textarea "****** * * ***"
click at [191, 179] on textarea "****** * * ***" at bounding box center [248, 161] width 353 height 71
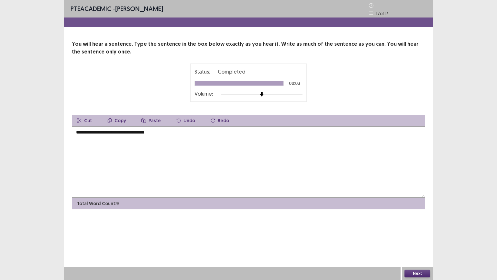
type textarea "**********"
click at [423, 274] on button "Next" at bounding box center [418, 273] width 26 height 8
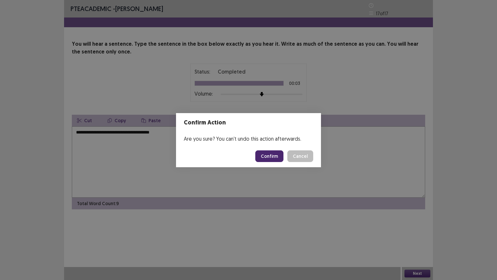
drag, startPoint x: 272, startPoint y: 155, endPoint x: 274, endPoint y: 151, distance: 4.1
click at [272, 153] on button "Confirm" at bounding box center [269, 156] width 28 height 12
